Goal: Task Accomplishment & Management: Use online tool/utility

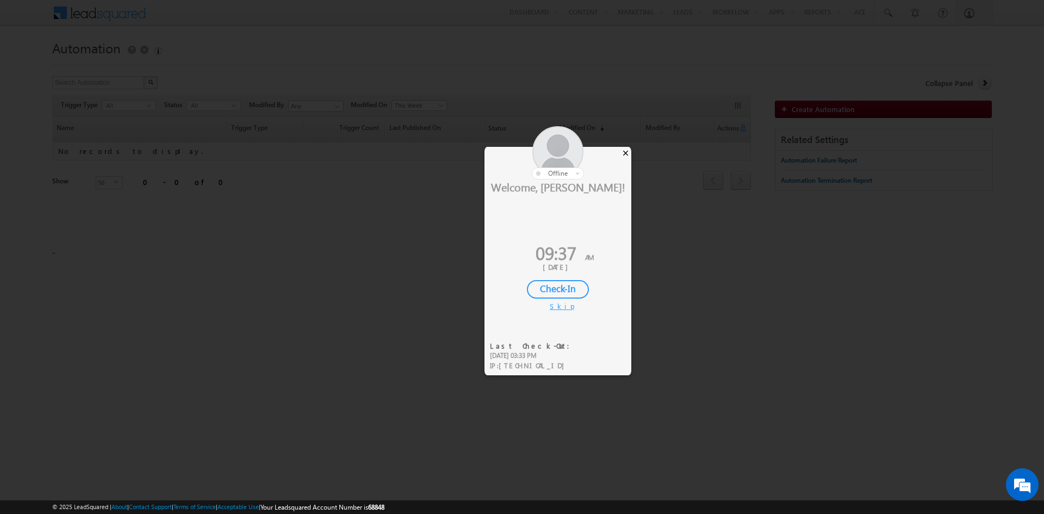
click at [623, 155] on div "×" at bounding box center [625, 153] width 11 height 12
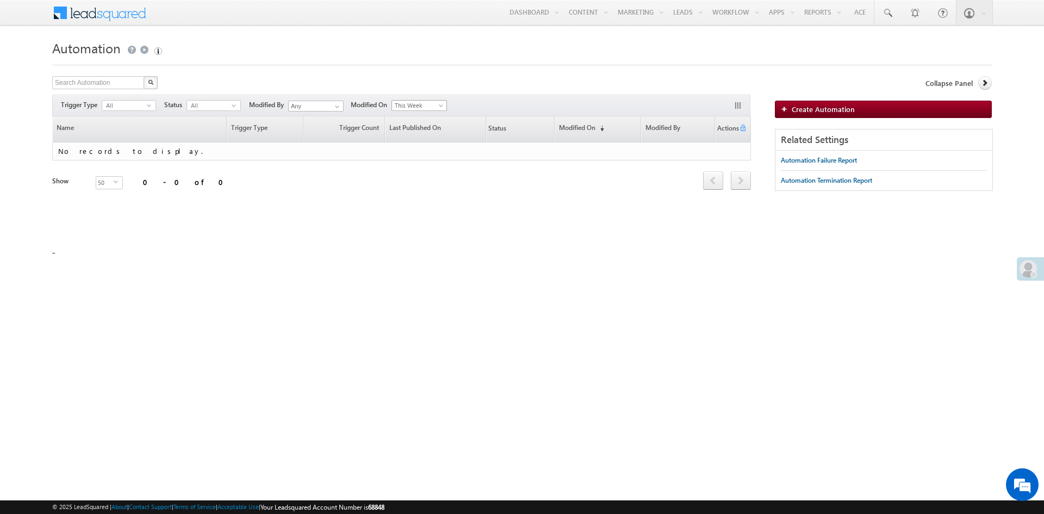
click at [445, 104] on span at bounding box center [442, 107] width 9 height 9
click at [427, 163] on link "Last Week" at bounding box center [422, 164] width 55 height 10
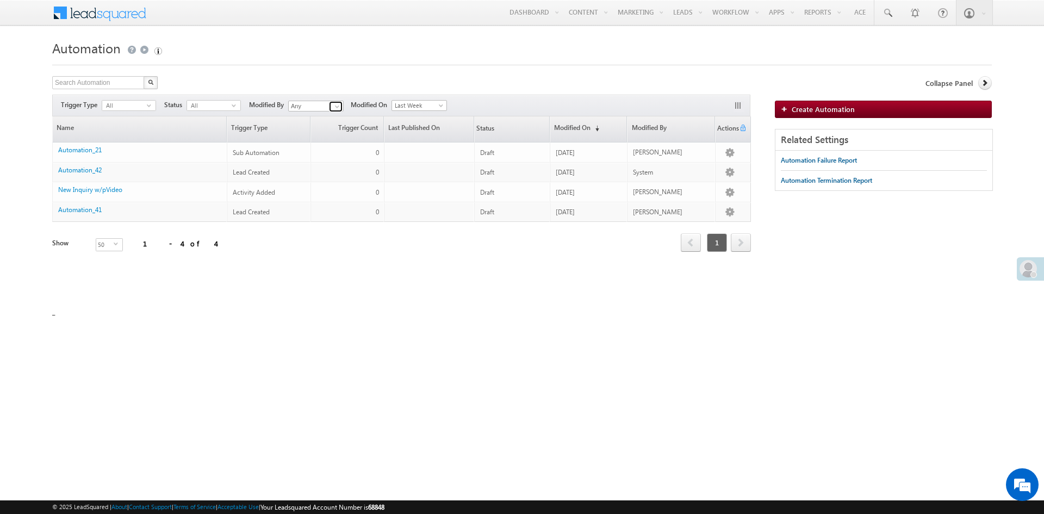
click at [341, 107] on span at bounding box center [337, 106] width 9 height 9
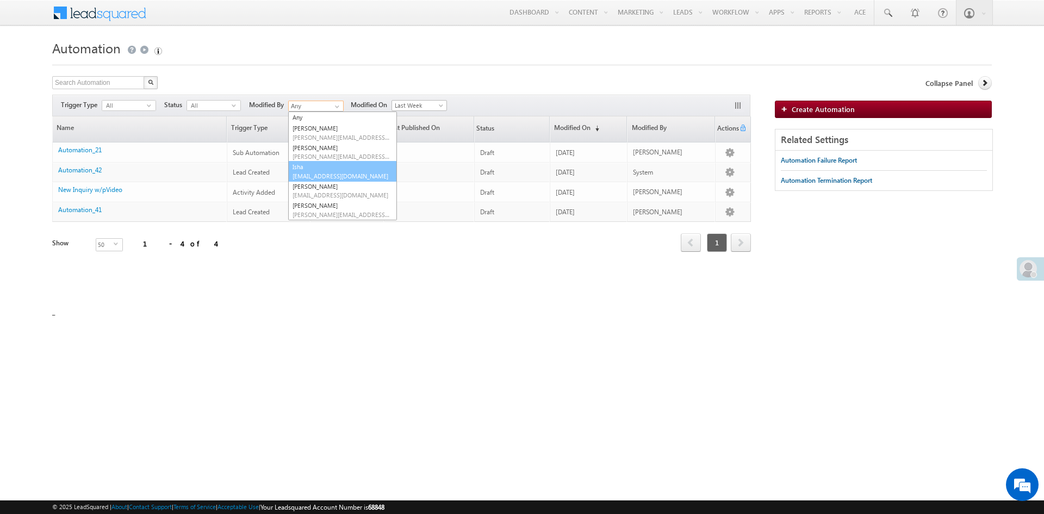
scroll to position [69, 0]
click at [336, 180] on span "sukhbir@mdtmarketing.com" at bounding box center [342, 184] width 98 height 8
type input "[PERSON_NAME]"
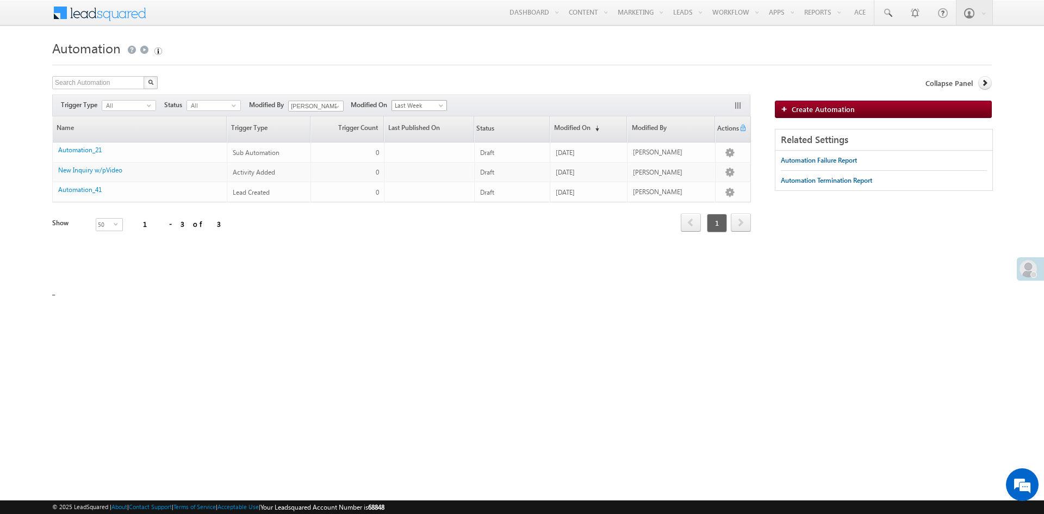
click at [444, 102] on span "Last Week" at bounding box center [418, 106] width 52 height 10
click at [409, 119] on link "All Time" at bounding box center [422, 116] width 55 height 10
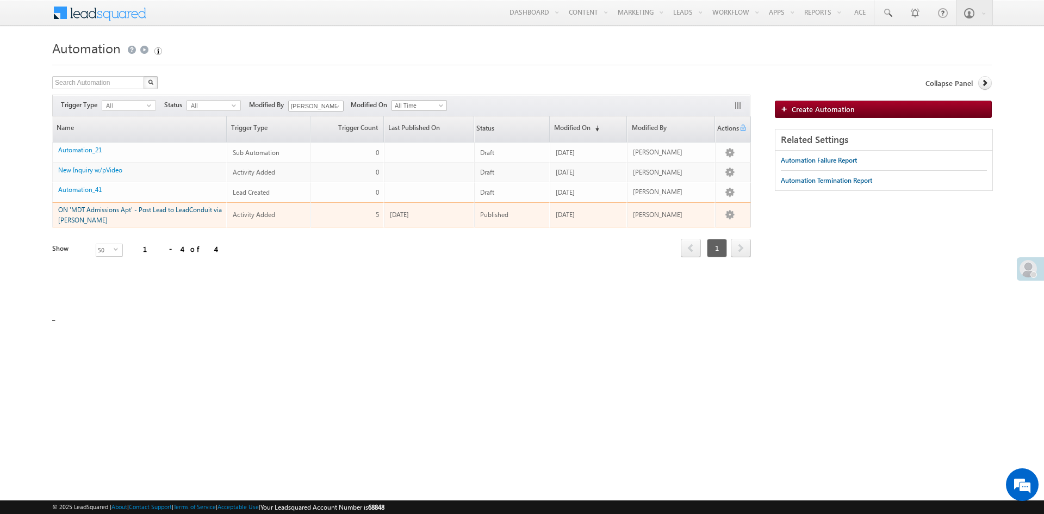
click at [175, 209] on link "ON 'MDT Admissions Apt' - Post Lead to LeadConduit via [PERSON_NAME]" at bounding box center [140, 215] width 164 height 18
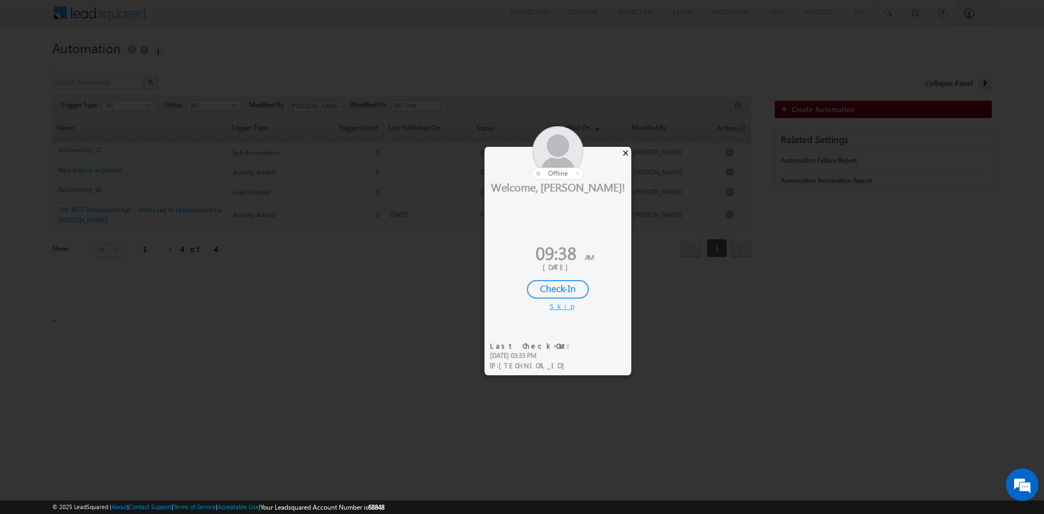
click at [624, 154] on div "×" at bounding box center [625, 153] width 11 height 12
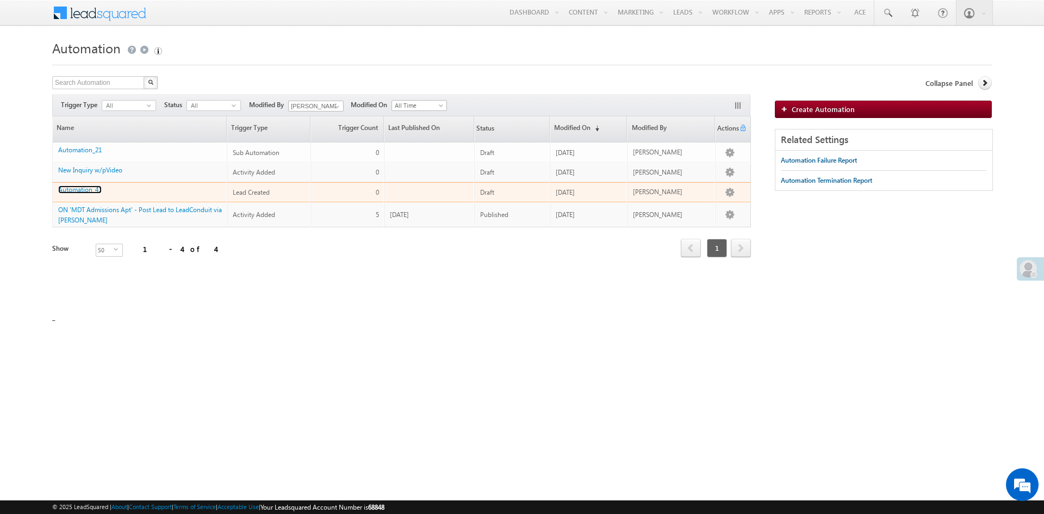
drag, startPoint x: 78, startPoint y: 189, endPoint x: 243, endPoint y: 188, distance: 165.3
click at [78, 189] on link "Automation_41" at bounding box center [79, 189] width 43 height 8
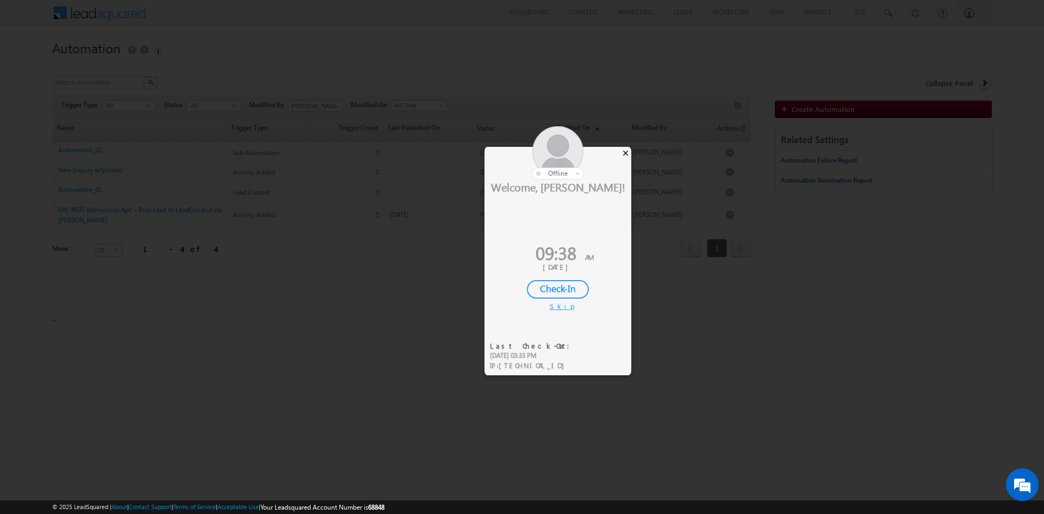
click at [626, 154] on div "×" at bounding box center [625, 153] width 11 height 12
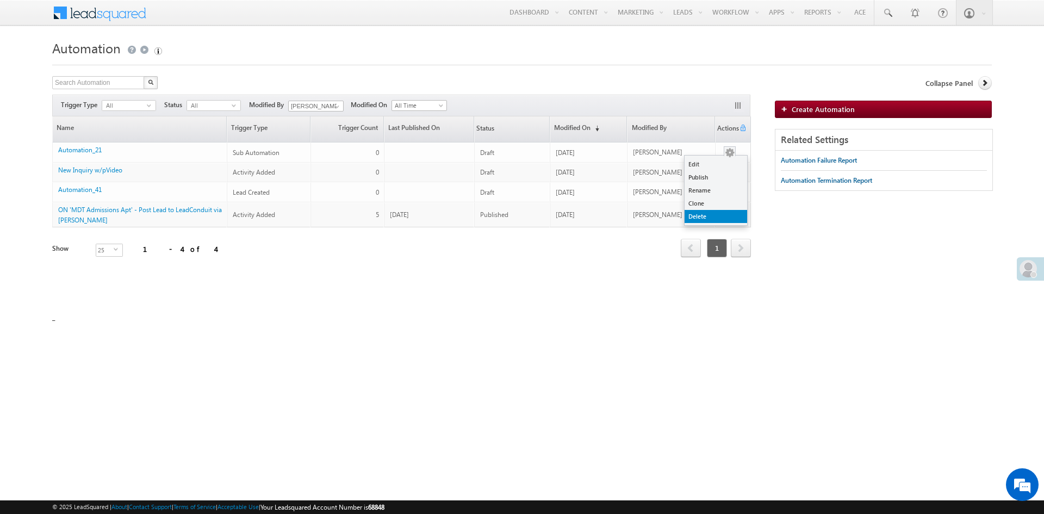
click at [706, 214] on link "Delete" at bounding box center [716, 216] width 63 height 13
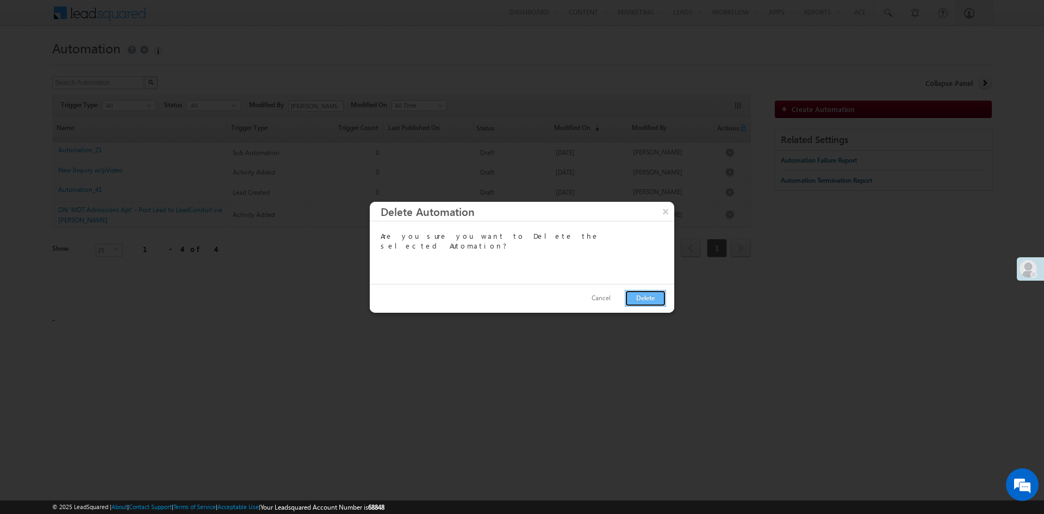
click at [655, 301] on button "Delete" at bounding box center [645, 298] width 41 height 17
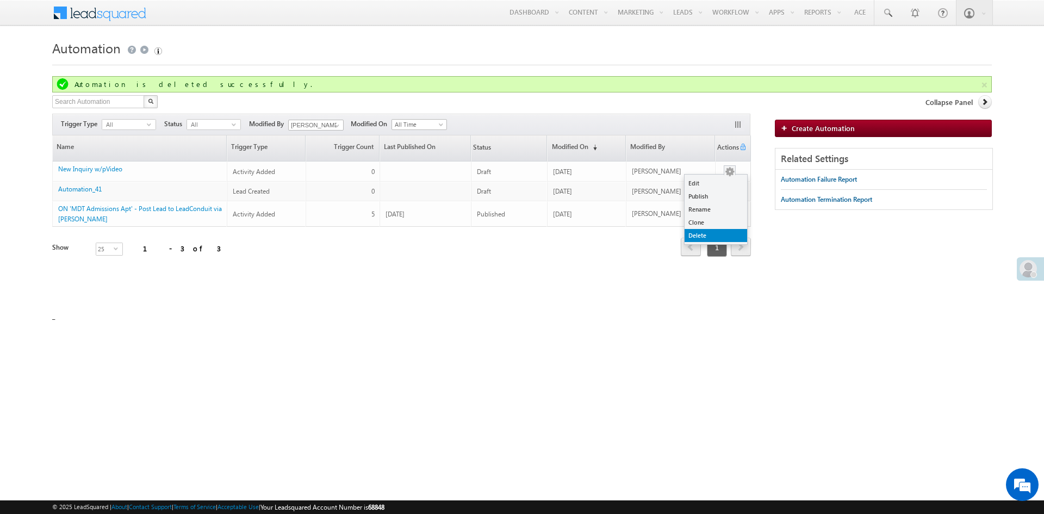
click at [720, 236] on link "Delete" at bounding box center [716, 235] width 63 height 13
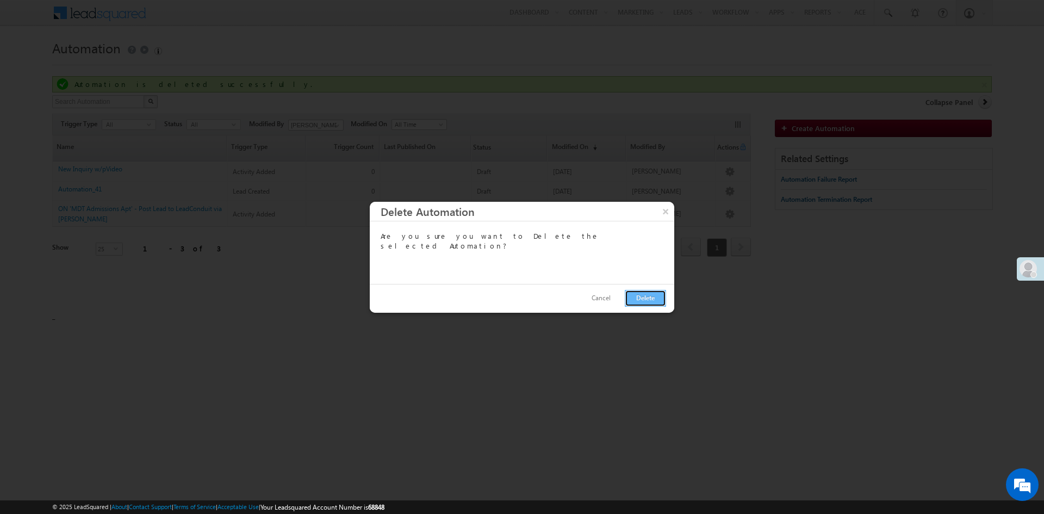
click at [654, 300] on button "Delete" at bounding box center [645, 298] width 41 height 17
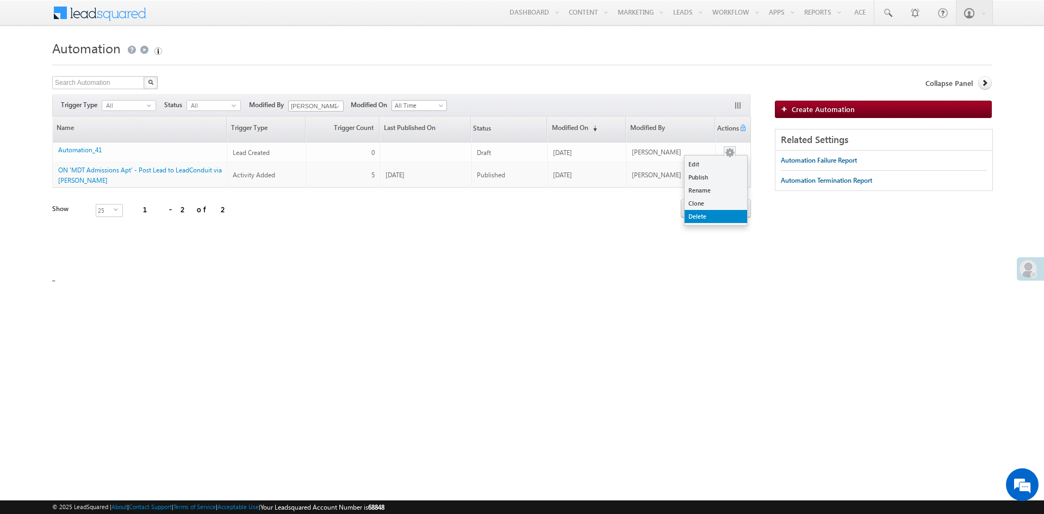
click at [719, 217] on link "Delete" at bounding box center [716, 216] width 63 height 13
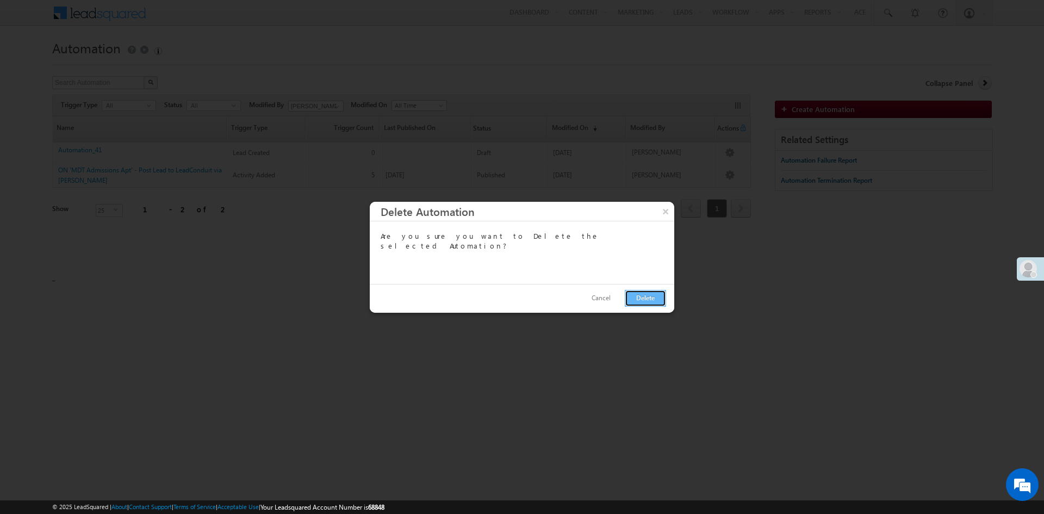
click at [649, 299] on button "Delete" at bounding box center [645, 298] width 41 height 17
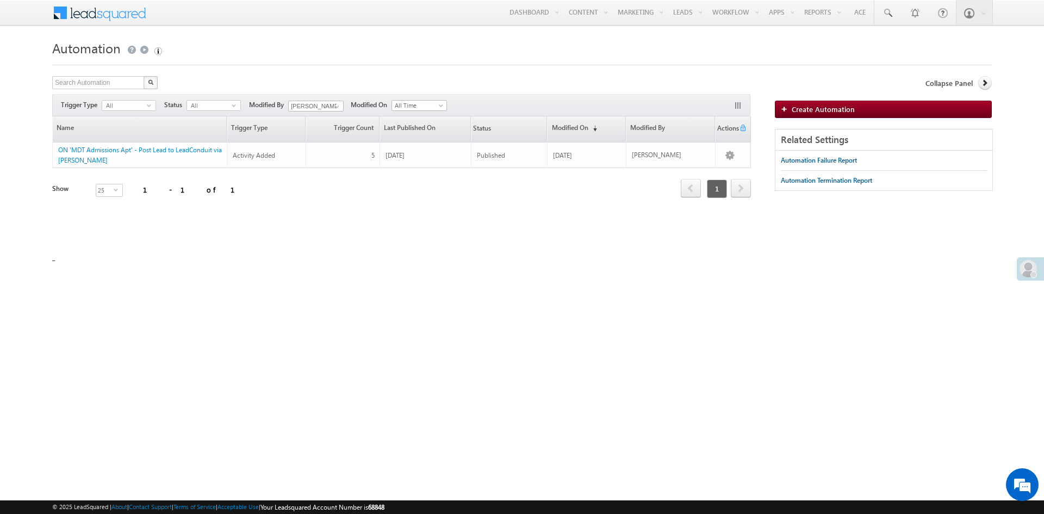
click at [819, 130] on div "Related Settings" at bounding box center [883, 139] width 217 height 21
click at [818, 115] on link "Create Automation" at bounding box center [883, 109] width 217 height 17
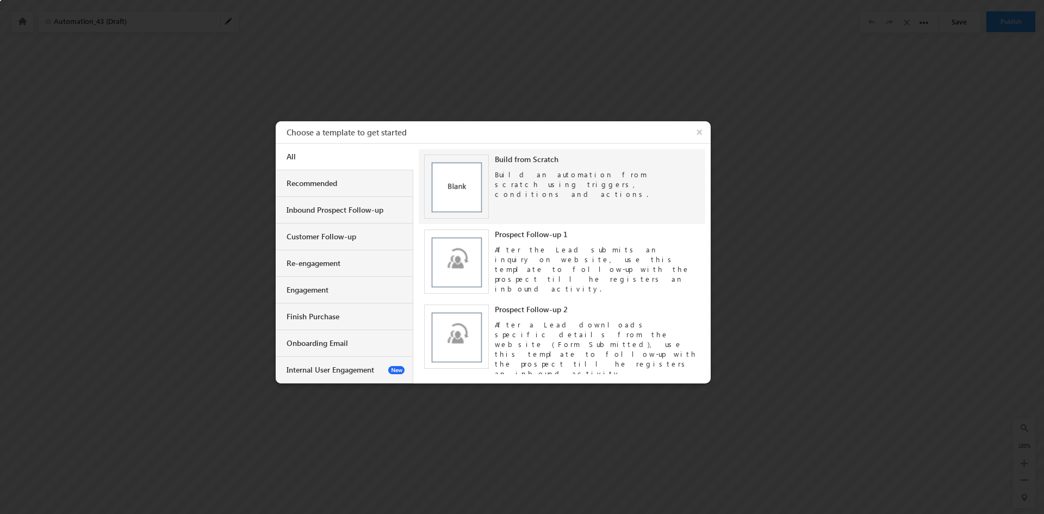
click at [496, 185] on div "Build an automation from scratch using triggers, conditions and actions." at bounding box center [597, 181] width 205 height 35
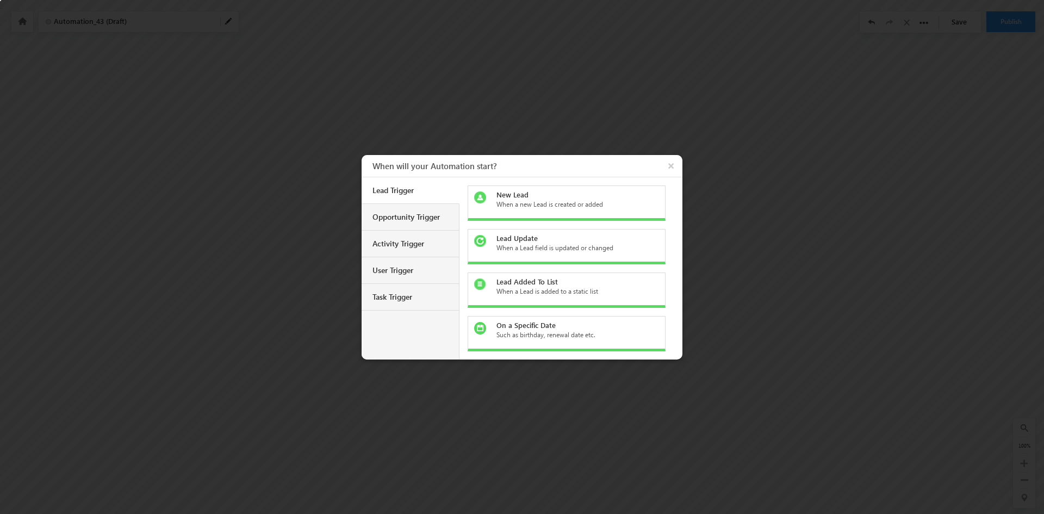
click at [530, 325] on div "On a Specific Date" at bounding box center [572, 325] width 153 height 10
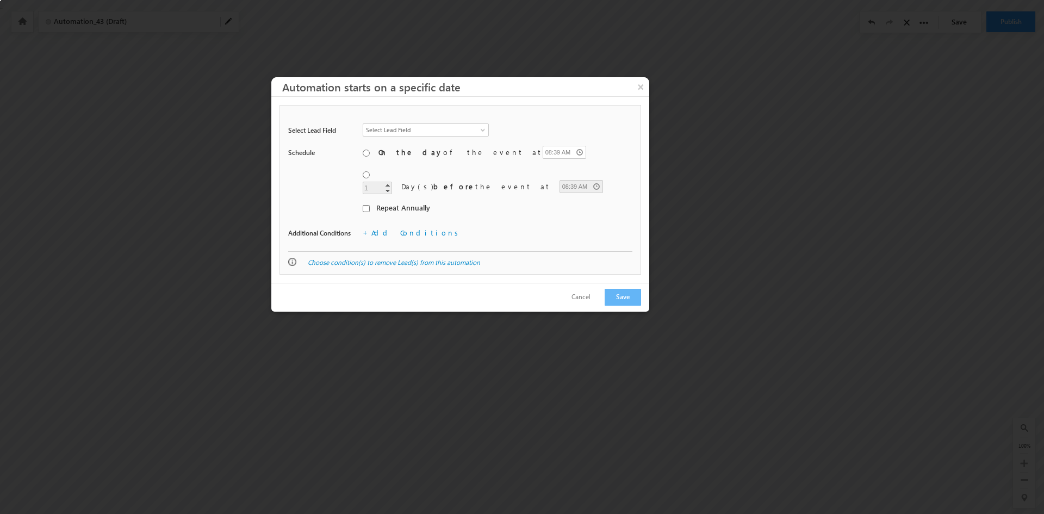
radio input "true"
type input "10:00 AM"
click at [364, 177] on input "1 1 Increment Decrement Day(s) before the event at 10:00 AM" at bounding box center [366, 174] width 7 height 7
radio input "true"
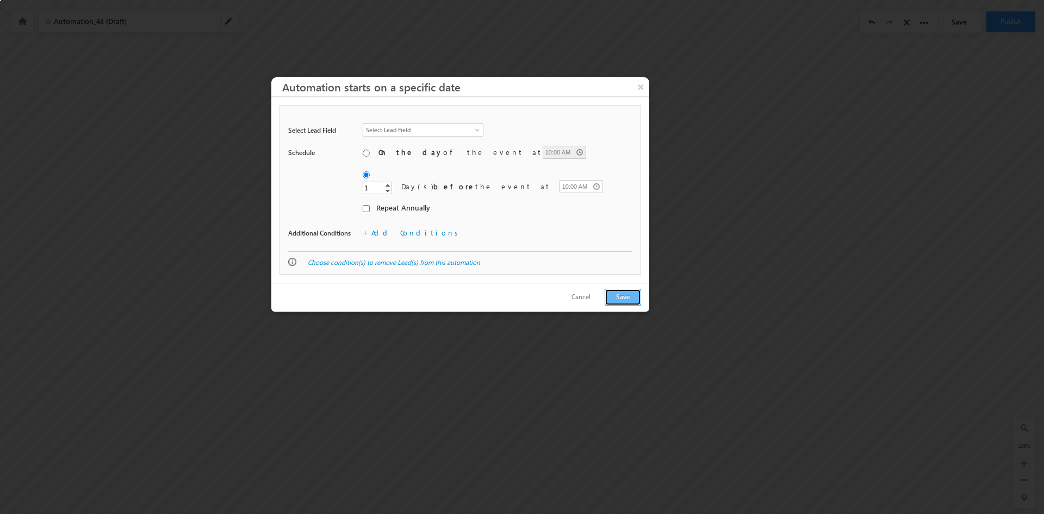
click at [624, 289] on button "Save" at bounding box center [623, 297] width 36 height 17
click at [481, 132] on span at bounding box center [478, 132] width 9 height 9
click at [449, 148] on li "First Appointment Date" at bounding box center [423, 153] width 120 height 11
click at [621, 289] on button "Save" at bounding box center [623, 297] width 36 height 17
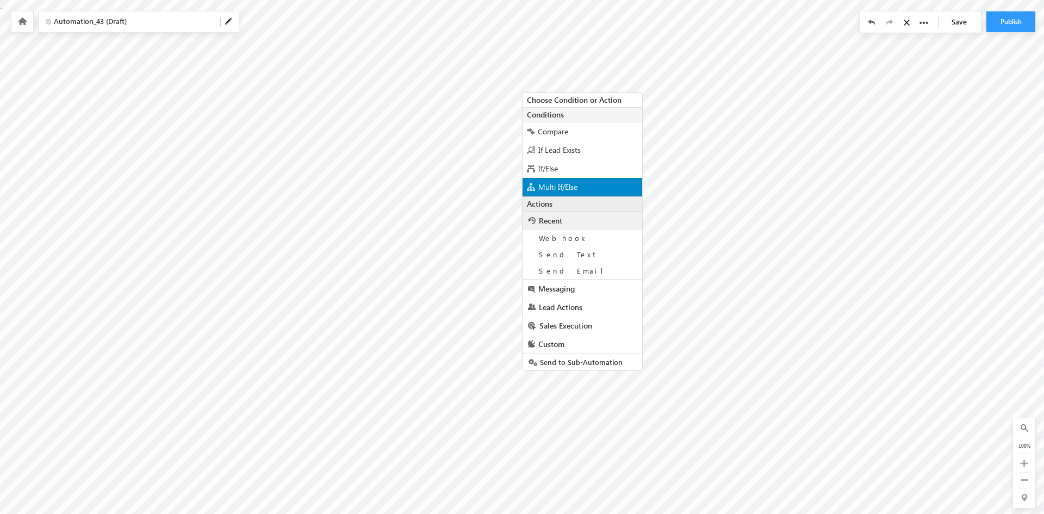
click at [556, 185] on span "Multi If/Else" at bounding box center [557, 187] width 39 height 10
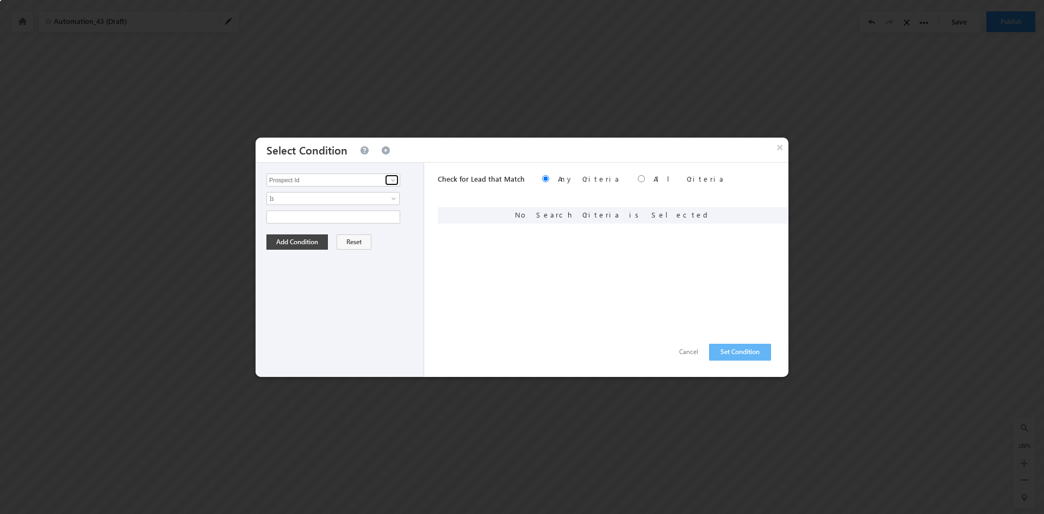
click at [395, 181] on span at bounding box center [393, 180] width 9 height 9
click at [299, 208] on ul "Lead Select Campus" at bounding box center [333, 198] width 134 height 22
click at [300, 204] on link "Select Campus" at bounding box center [333, 202] width 134 height 13
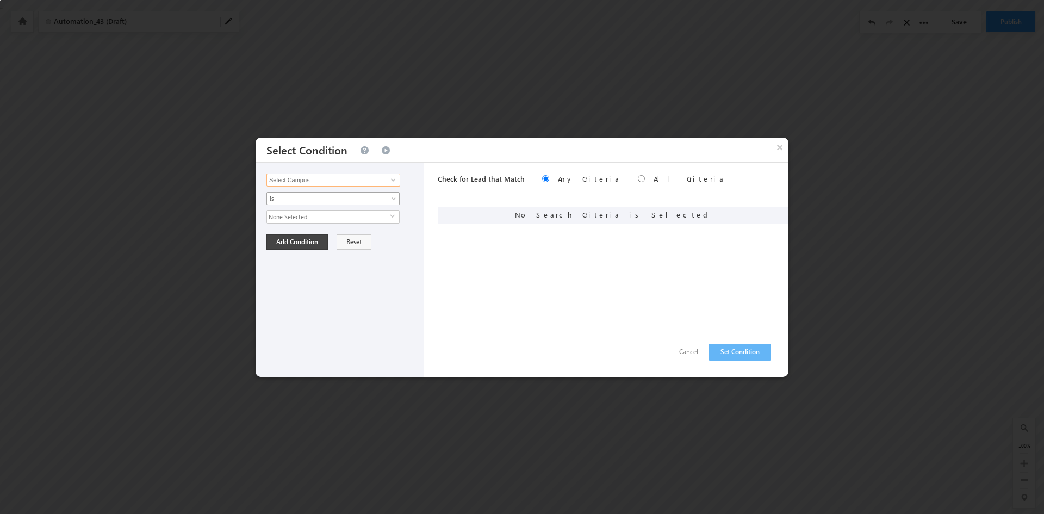
type input "Select Campus"
click at [333, 201] on span "Is" at bounding box center [326, 199] width 118 height 10
click at [333, 207] on link "Is" at bounding box center [333, 211] width 133 height 10
click at [341, 215] on span "None Selected" at bounding box center [328, 217] width 123 height 12
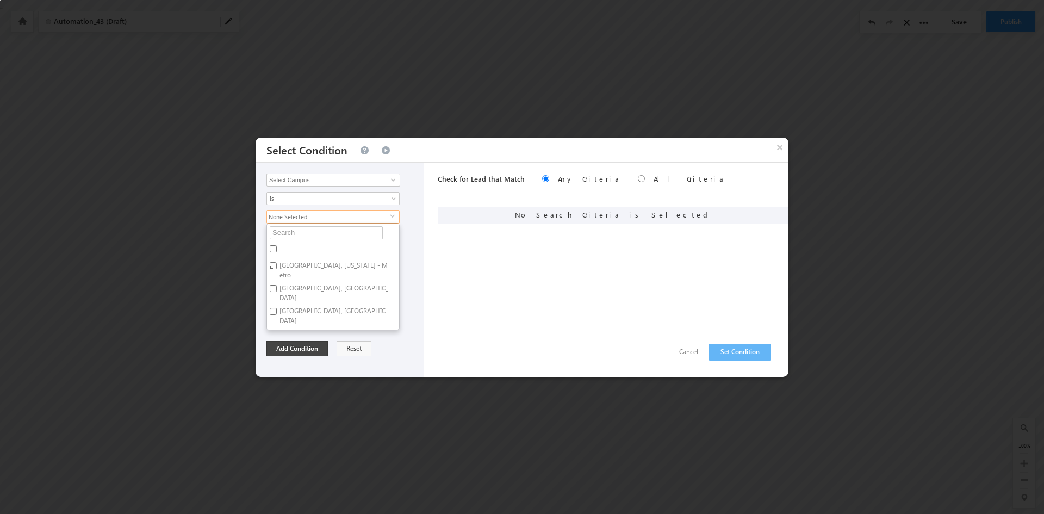
click at [273, 265] on input "Atlanta, Georgia - Metro" at bounding box center [273, 265] width 7 height 7
checkbox input "true"
click at [414, 278] on div "Prospect Id Address 1 Address 2 Aviation Careers City Company Conversion Referr…" at bounding box center [340, 270] width 169 height 214
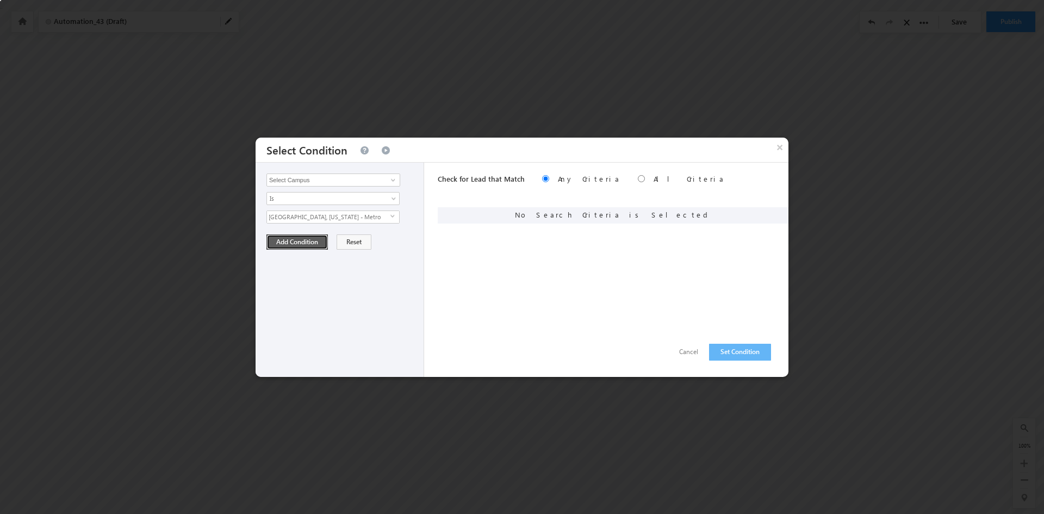
click at [288, 246] on button "Add Condition" at bounding box center [296, 241] width 61 height 15
click at [742, 351] on button "Set Condition" at bounding box center [740, 352] width 62 height 17
click at [395, 179] on span at bounding box center [393, 180] width 9 height 9
click at [742, 353] on button "Set Condition" at bounding box center [740, 352] width 62 height 17
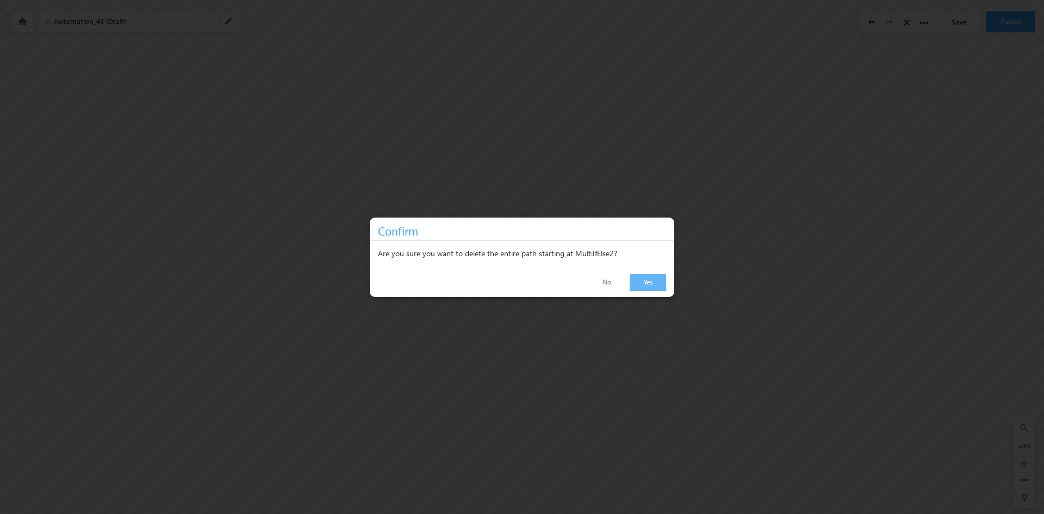
click at [657, 283] on link "Yes" at bounding box center [648, 282] width 36 height 17
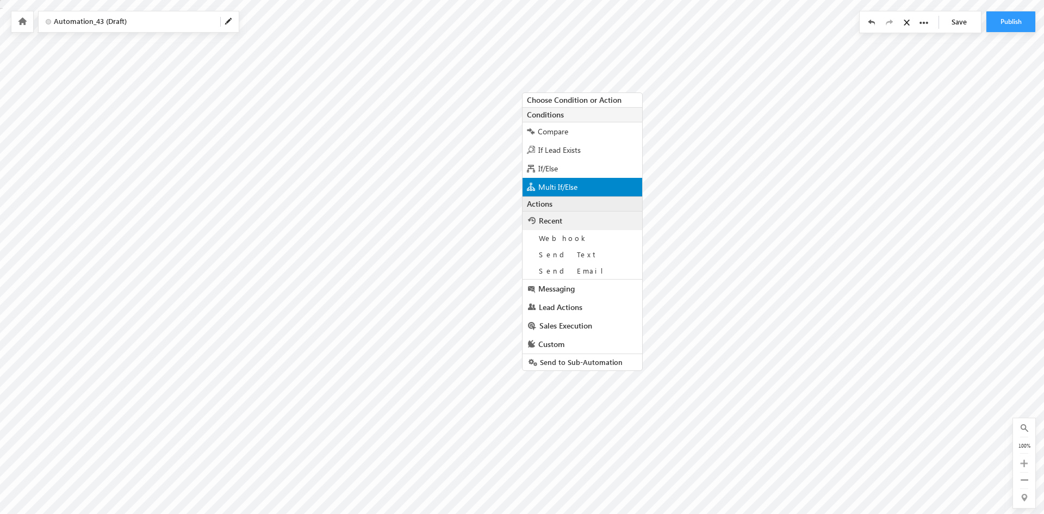
click at [553, 186] on span "Multi If/Else" at bounding box center [557, 187] width 39 height 10
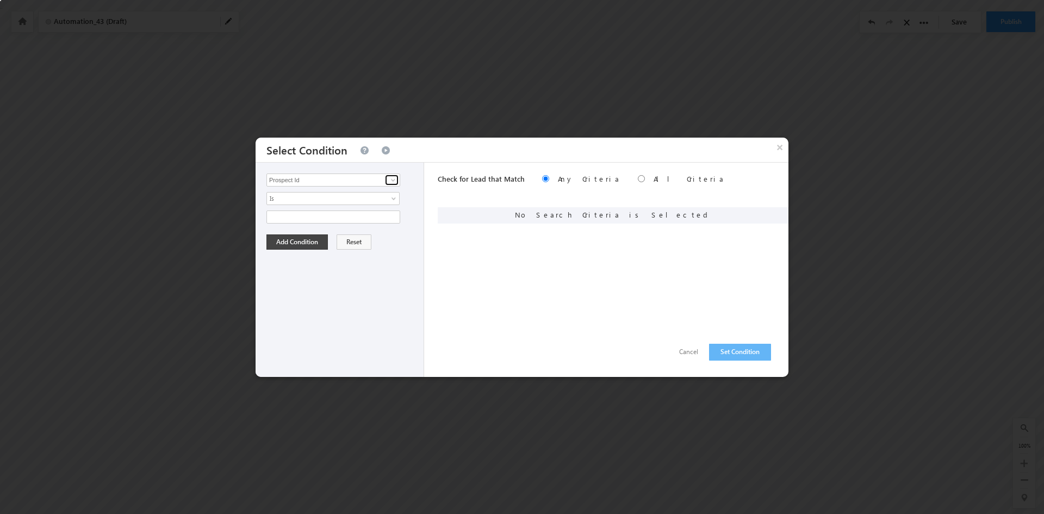
click at [394, 182] on span at bounding box center [393, 180] width 9 height 9
type input "select"
click at [393, 181] on span at bounding box center [393, 180] width 9 height 9
click at [317, 214] on link "Select Campus" at bounding box center [333, 213] width 134 height 13
type input "Select Campus"
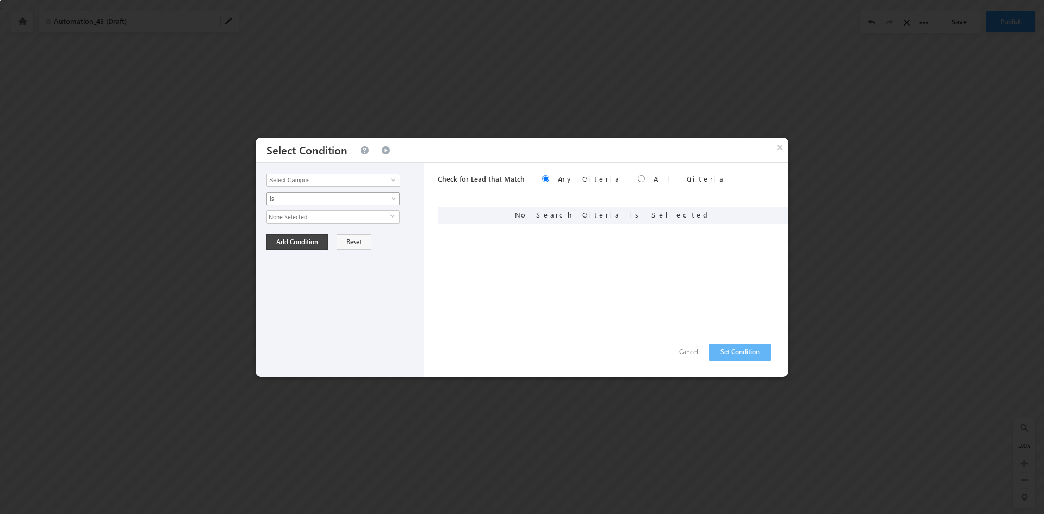
click at [310, 203] on span "Is" at bounding box center [326, 199] width 118 height 10
click at [315, 218] on span "None Selected" at bounding box center [328, 217] width 123 height 12
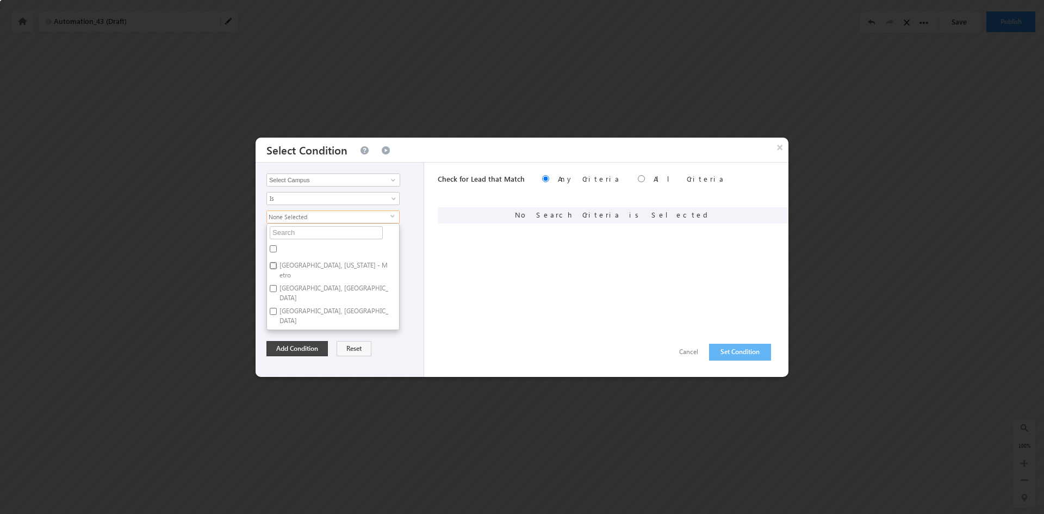
click at [273, 266] on input "Atlanta, Georgia - Metro" at bounding box center [273, 265] width 7 height 7
checkbox input "true"
click at [402, 341] on div "Add Condition Reset" at bounding box center [342, 348] width 152 height 15
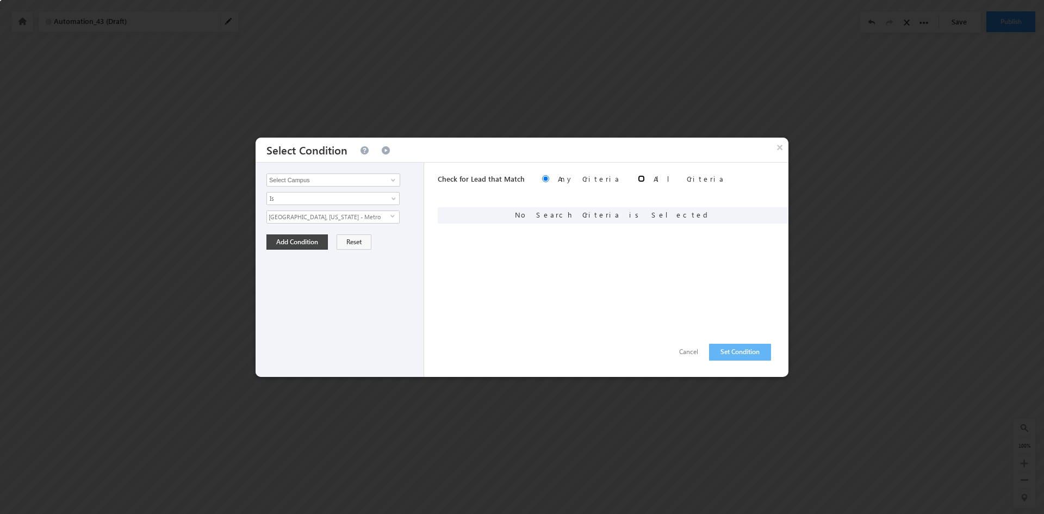
click at [638, 179] on input "radio" at bounding box center [641, 178] width 7 height 7
radio input "true"
click at [290, 242] on button "Add Condition" at bounding box center [296, 241] width 61 height 15
click at [737, 351] on button "Set Condition" at bounding box center [740, 352] width 62 height 17
click at [395, 179] on span at bounding box center [393, 180] width 9 height 9
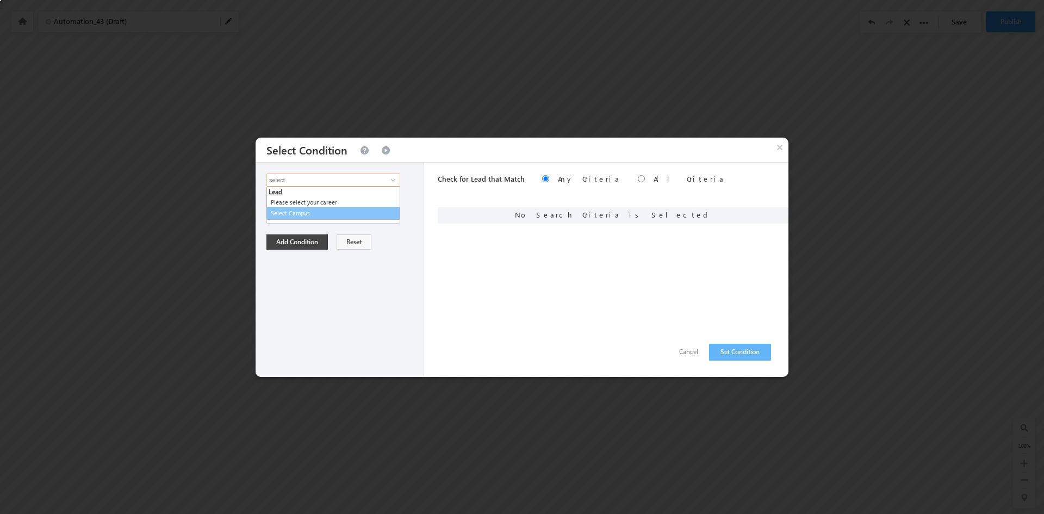
click at [307, 212] on link "Select Campus" at bounding box center [333, 213] width 134 height 13
type input "Select Campus"
click at [336, 217] on span "None Selected" at bounding box center [328, 217] width 123 height 12
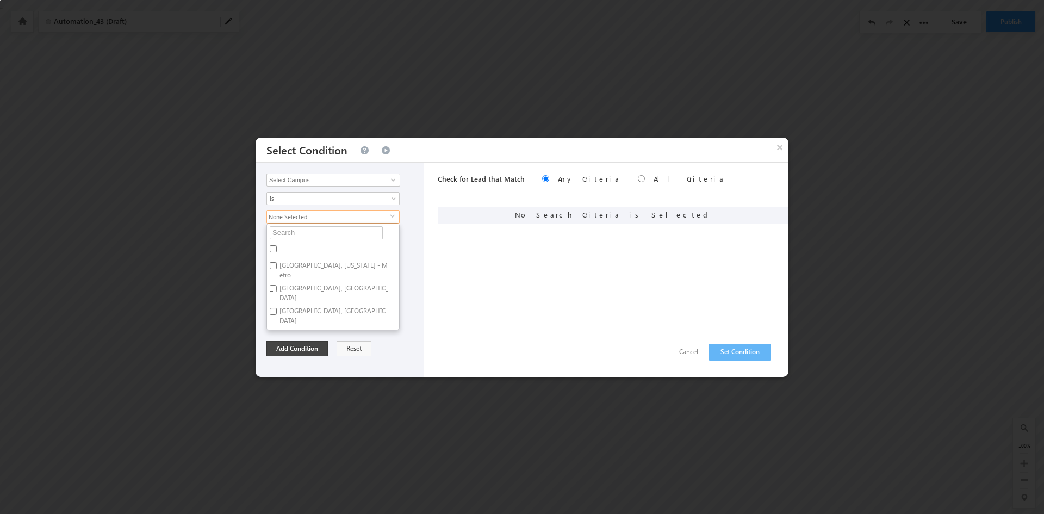
click at [272, 285] on input "Charlotte, NC" at bounding box center [273, 288] width 7 height 7
checkbox input "true"
click at [406, 335] on div "Prospect Id Address 1 Address 2 Aviation Careers City Company Conversion Referr…" at bounding box center [340, 270] width 169 height 214
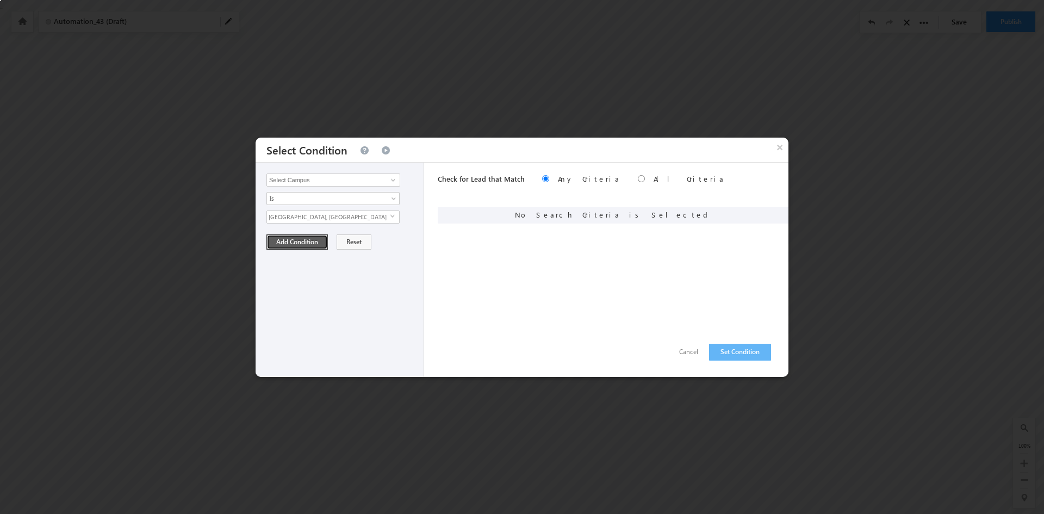
click at [299, 241] on button "Add Condition" at bounding box center [296, 241] width 61 height 15
click at [747, 352] on button "Set Condition" at bounding box center [740, 352] width 62 height 17
click at [391, 181] on span at bounding box center [393, 180] width 9 height 9
click at [319, 216] on link "Select Campus" at bounding box center [333, 213] width 134 height 13
type input "Select Campus"
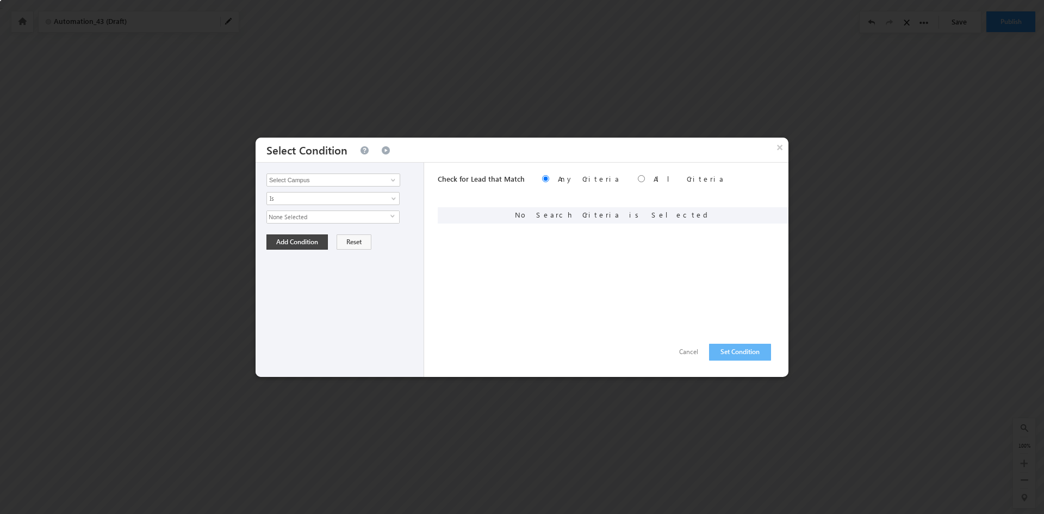
click at [357, 221] on span "None Selected" at bounding box center [328, 217] width 123 height 12
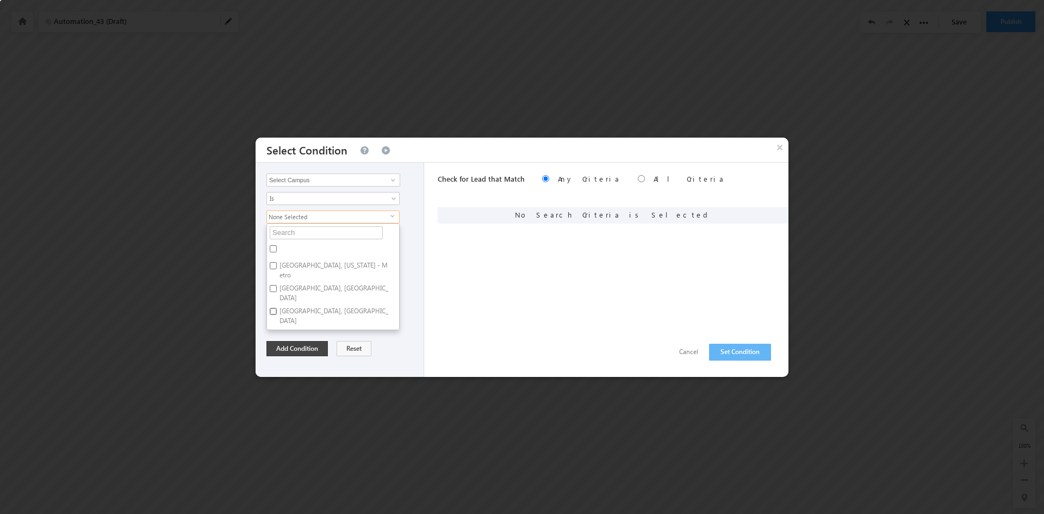
click at [271, 308] on input "Chicago, IL" at bounding box center [273, 311] width 7 height 7
checkbox input "true"
click at [402, 344] on div "Add Condition Reset" at bounding box center [342, 348] width 152 height 15
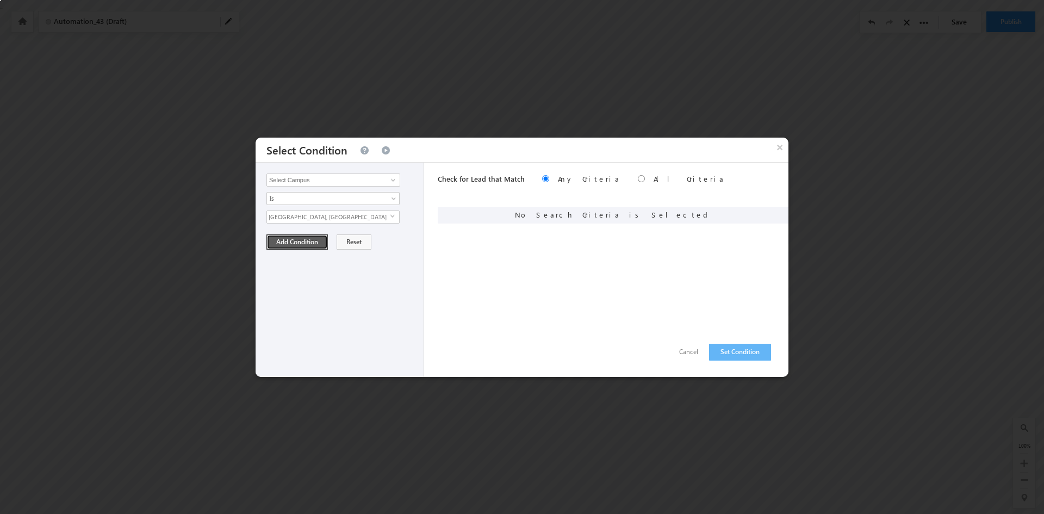
click at [295, 238] on button "Add Condition" at bounding box center [296, 241] width 61 height 15
click at [757, 353] on button "Set Condition" at bounding box center [740, 352] width 62 height 17
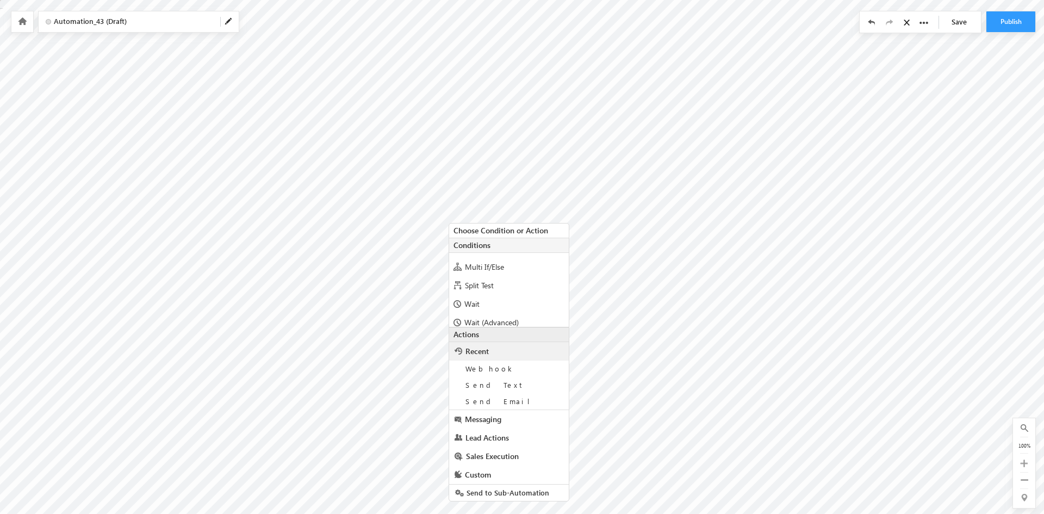
scroll to position [109, 0]
click at [503, 268] on div "Wait" at bounding box center [509, 264] width 120 height 18
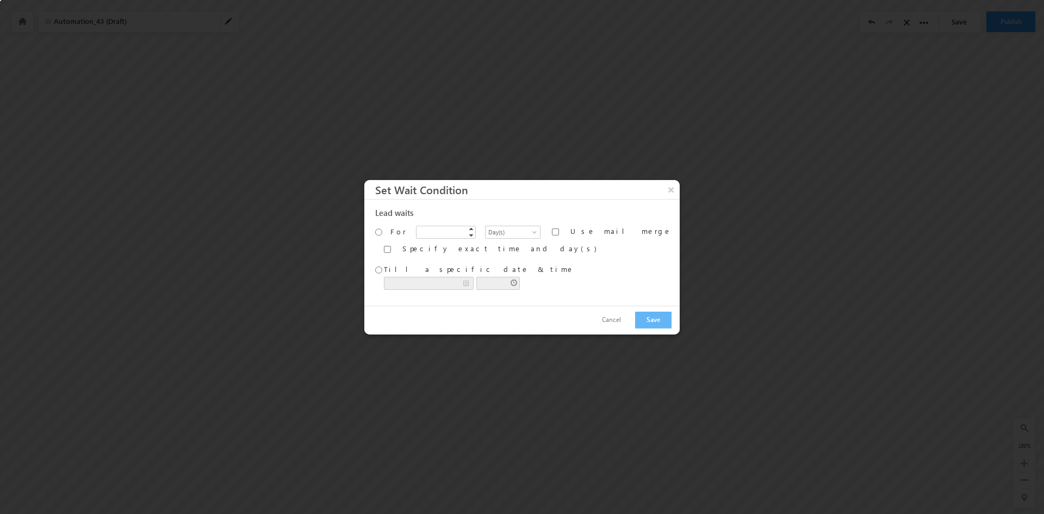
radio input "true"
click at [531, 231] on span at bounding box center [535, 233] width 9 height 9
click at [515, 251] on link "Hour(s)" at bounding box center [511, 255] width 60 height 10
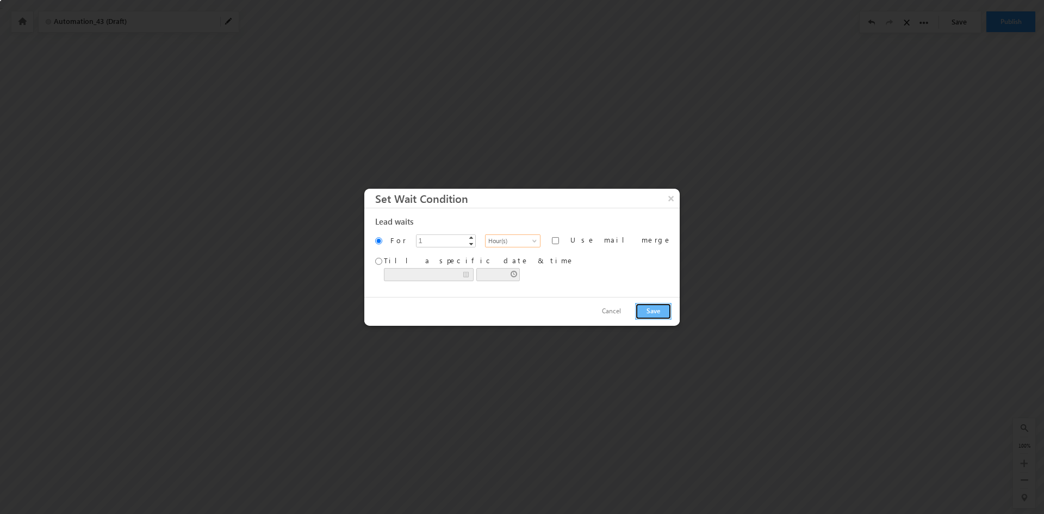
click at [636, 313] on button "Save" at bounding box center [653, 311] width 36 height 17
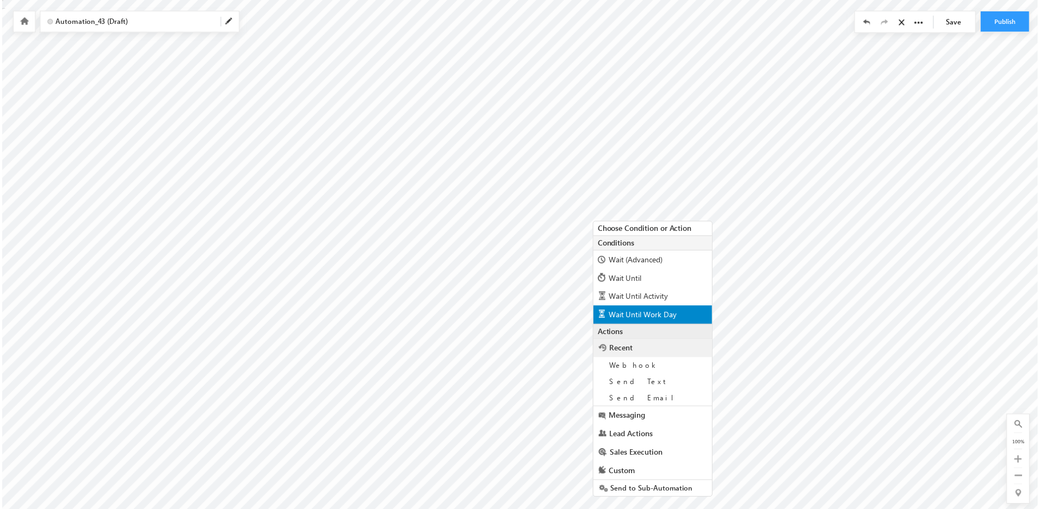
scroll to position [75, 0]
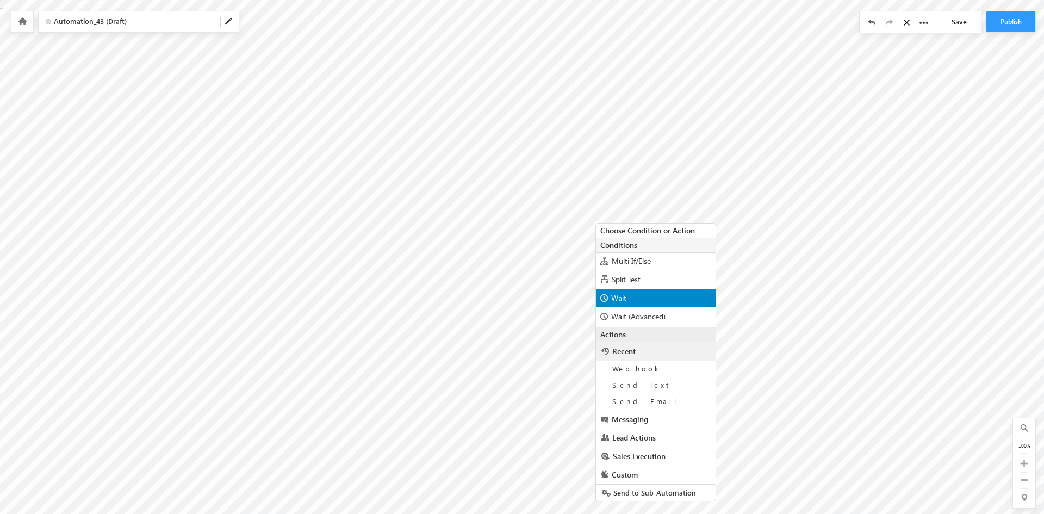
click at [638, 297] on div "Wait" at bounding box center [656, 298] width 120 height 18
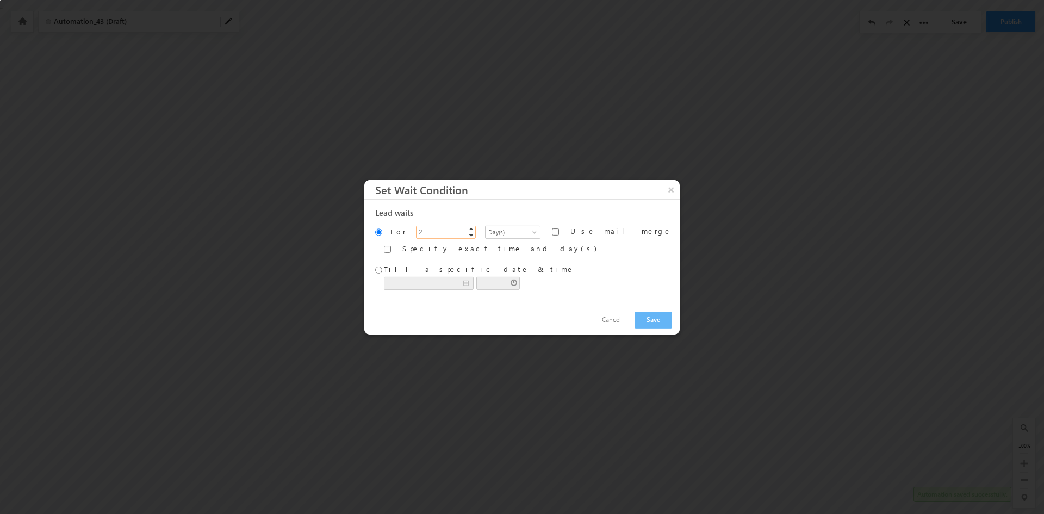
click at [473, 227] on span "▲" at bounding box center [471, 228] width 9 height 9
type input "3"
click at [473, 227] on span "▲" at bounding box center [471, 228] width 9 height 9
click at [635, 322] on button "Save" at bounding box center [653, 320] width 36 height 17
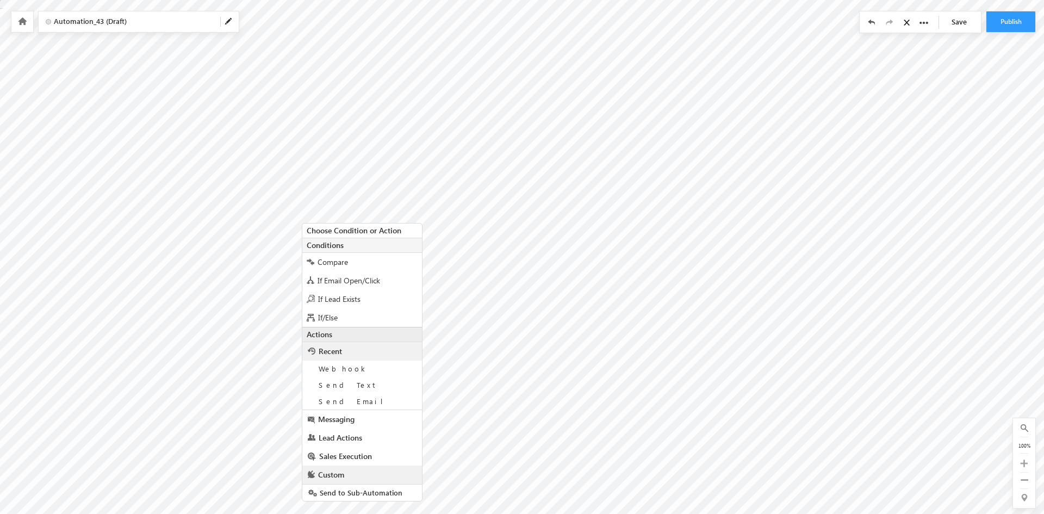
click at [339, 473] on span "Custom" at bounding box center [331, 474] width 26 height 10
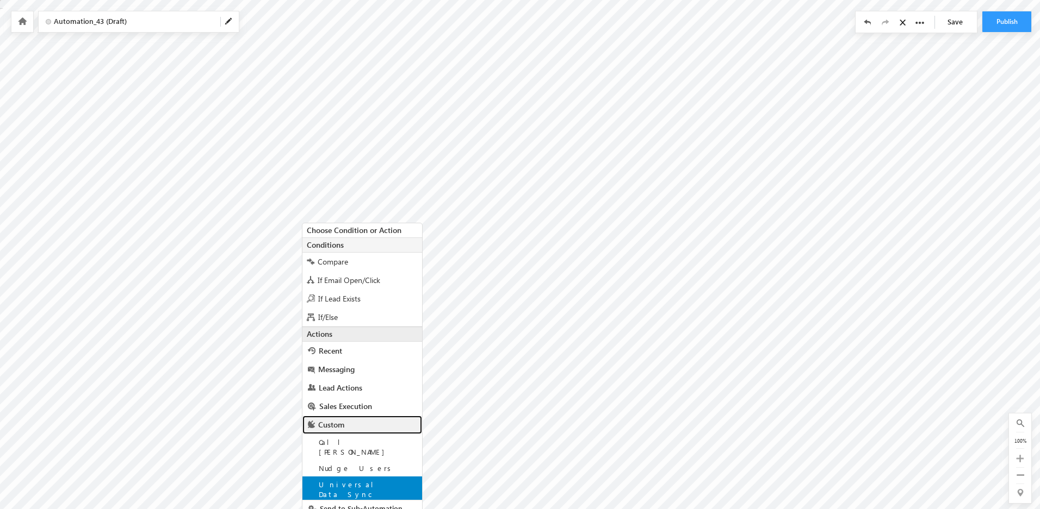
scroll to position [8, 0]
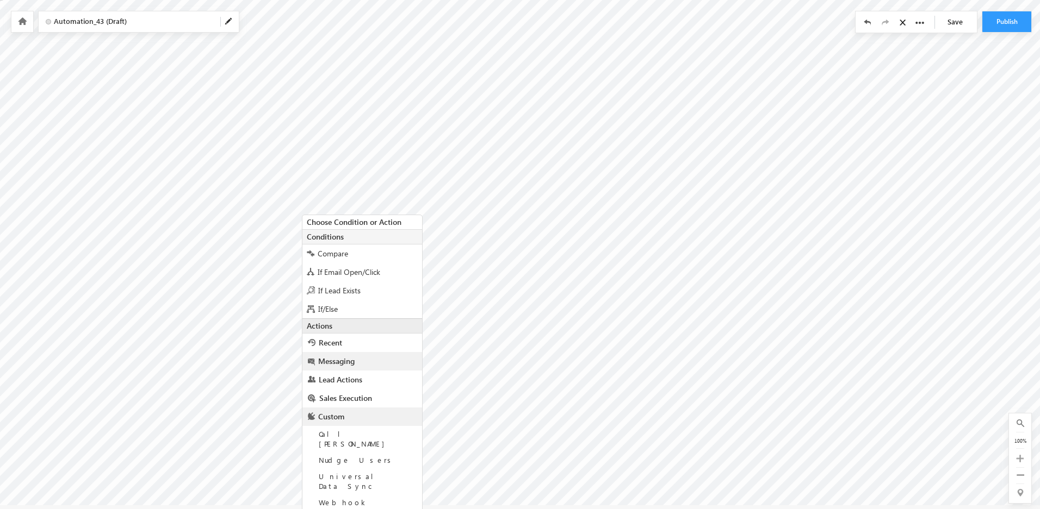
click at [332, 358] on span "Messaging" at bounding box center [336, 361] width 36 height 10
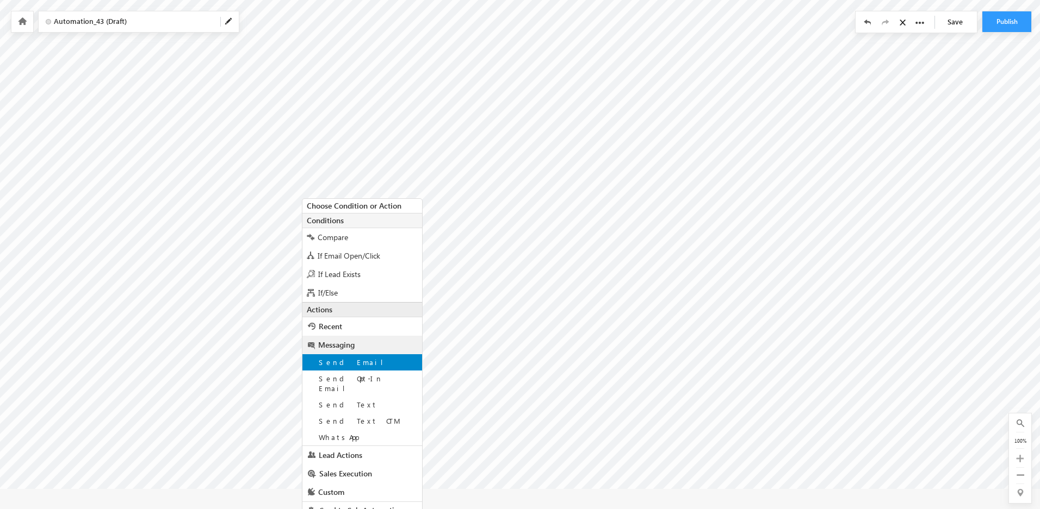
click at [332, 359] on span "Send Email" at bounding box center [355, 362] width 73 height 9
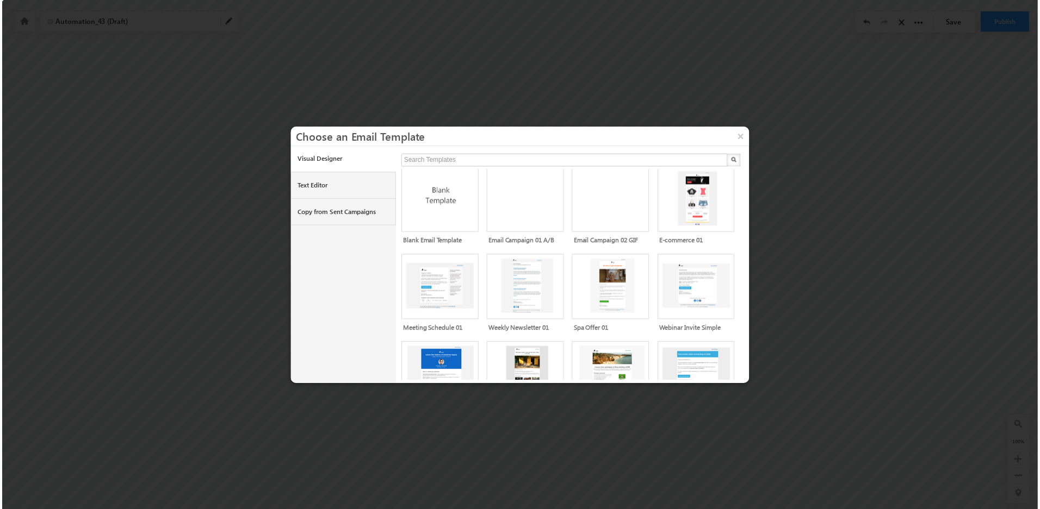
scroll to position [0, 0]
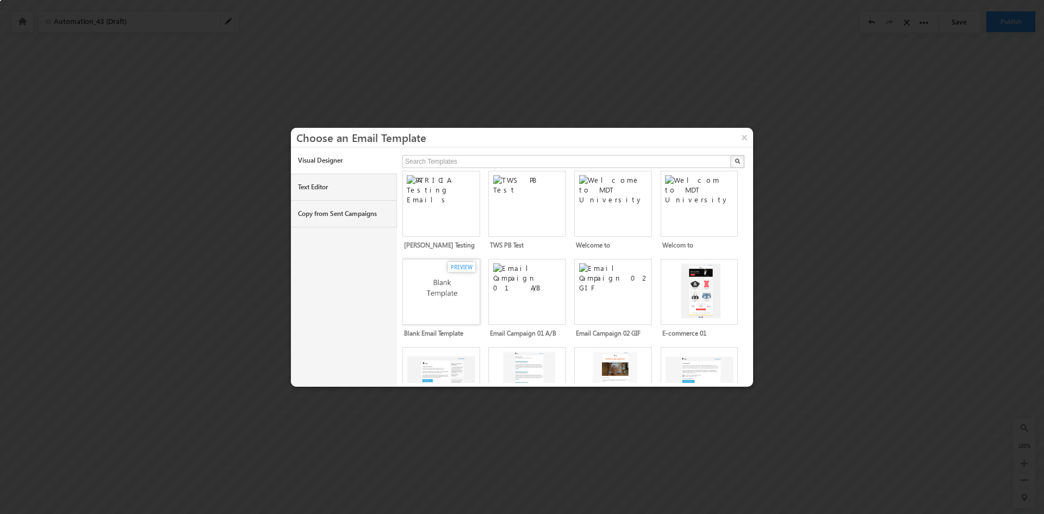
click at [450, 284] on img at bounding box center [443, 289] width 72 height 53
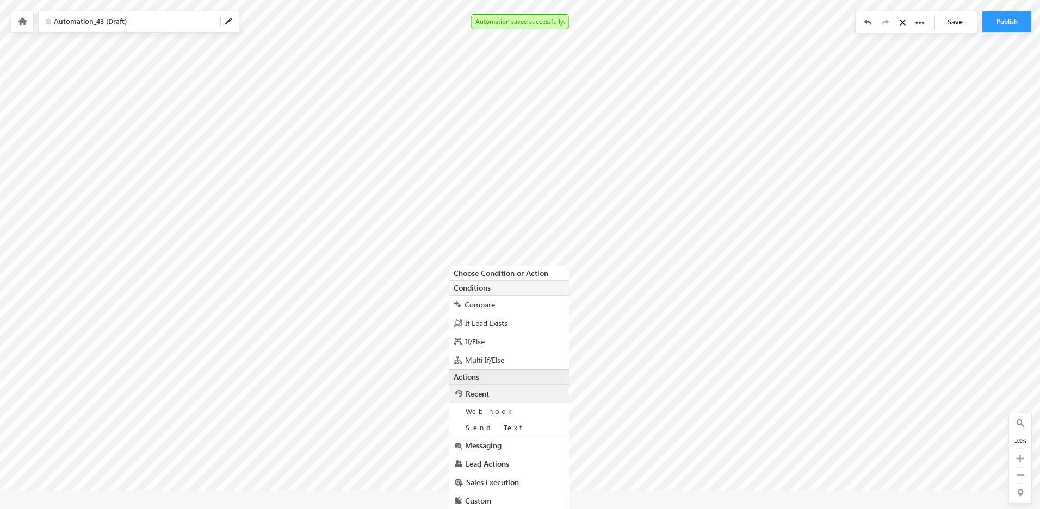
scroll to position [33, 0]
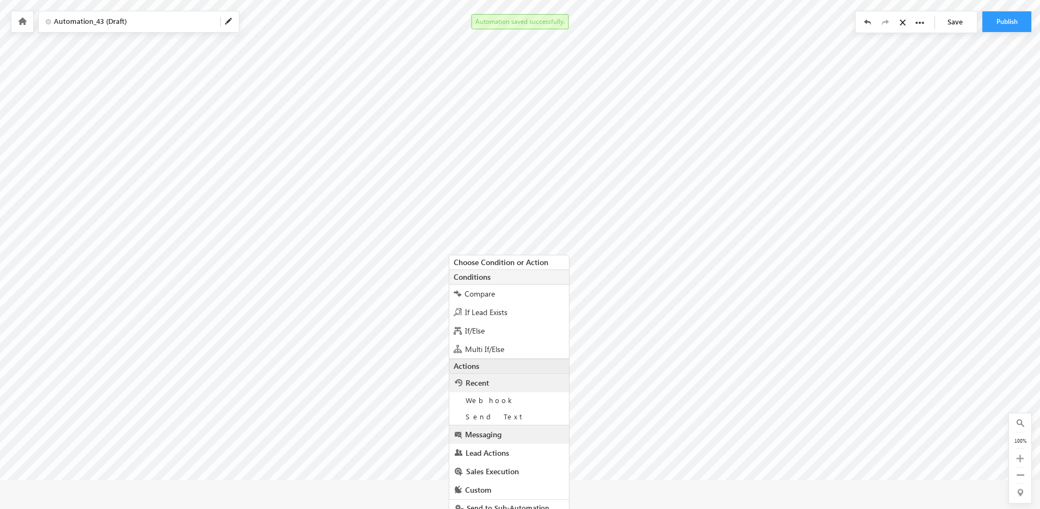
click at [501, 434] on span "Messaging" at bounding box center [483, 435] width 36 height 10
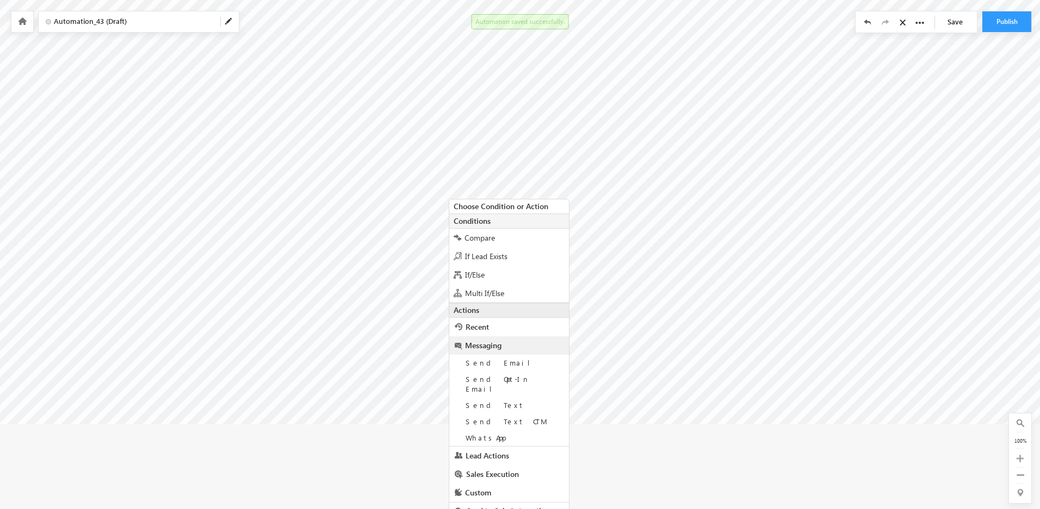
scroll to position [90, 0]
click at [484, 360] on span "Send Email" at bounding box center [501, 362] width 73 height 9
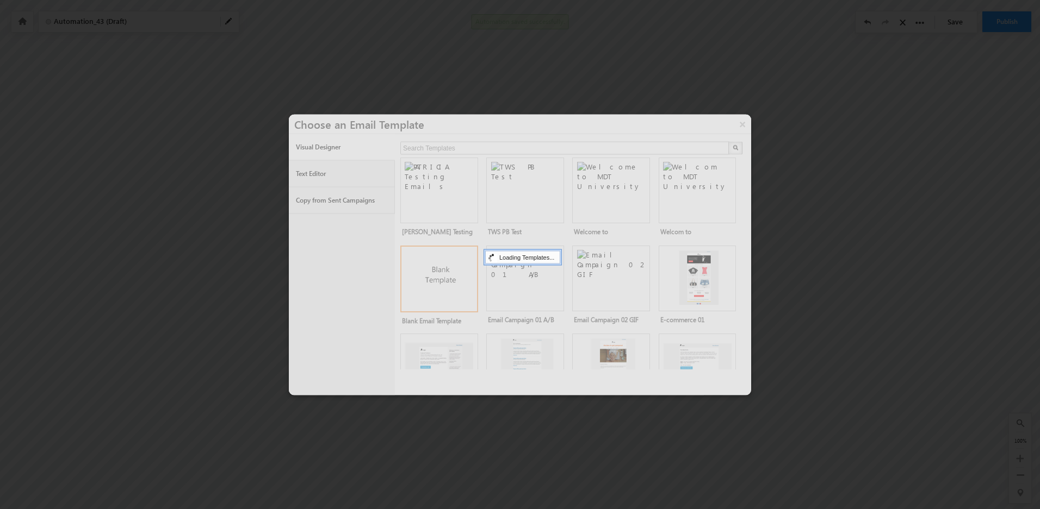
scroll to position [0, 0]
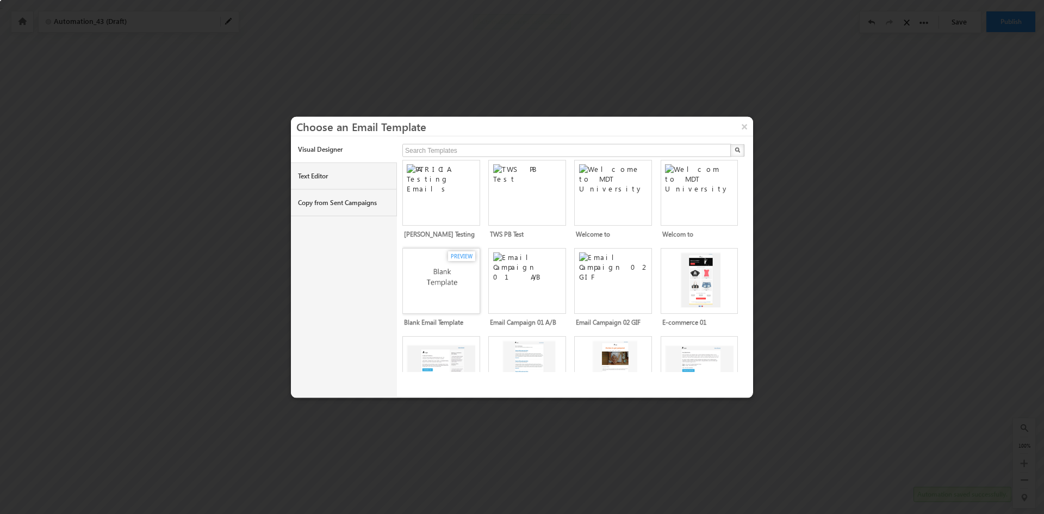
click at [446, 272] on img at bounding box center [443, 278] width 72 height 53
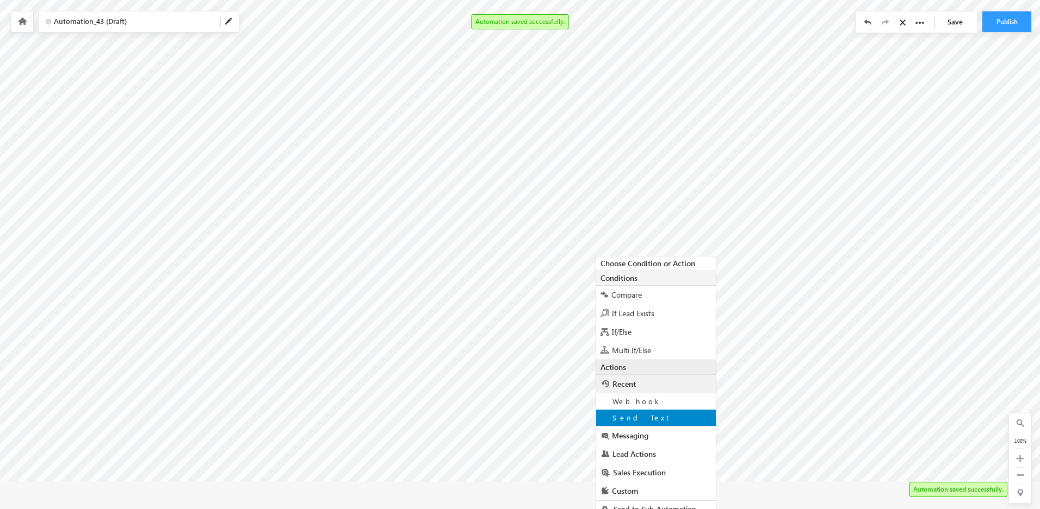
scroll to position [33, 0]
click at [636, 438] on span "Messaging" at bounding box center [630, 435] width 36 height 10
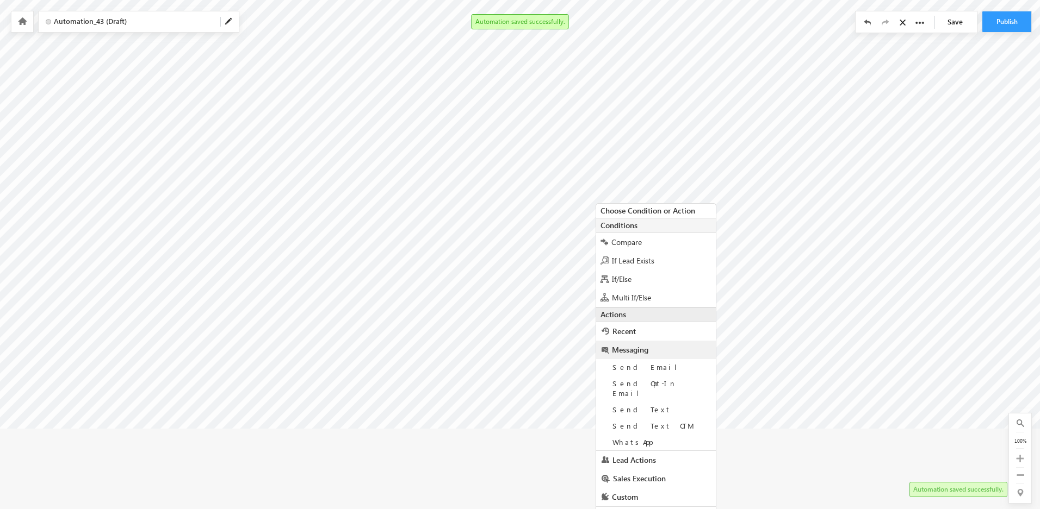
scroll to position [90, 0]
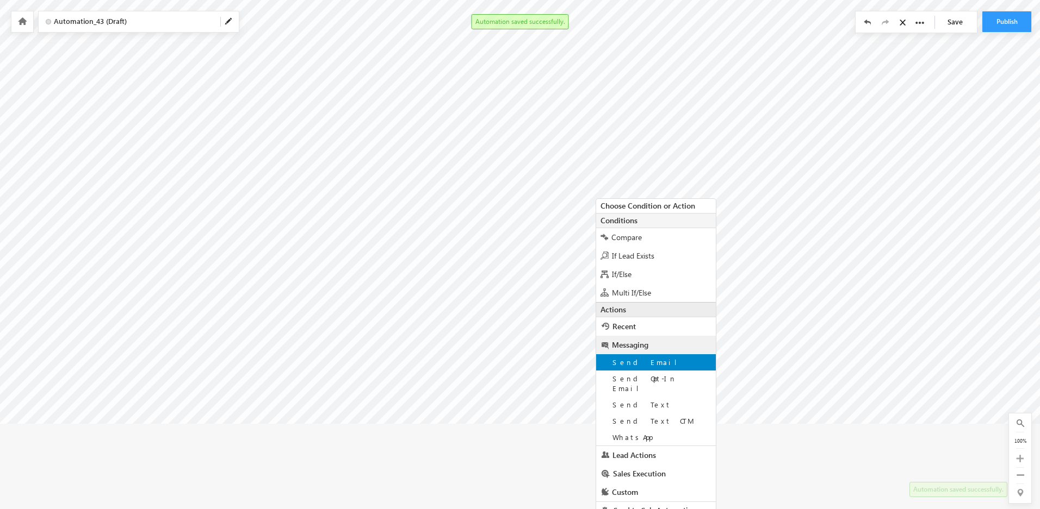
click at [625, 363] on span "Send Email" at bounding box center [648, 362] width 73 height 9
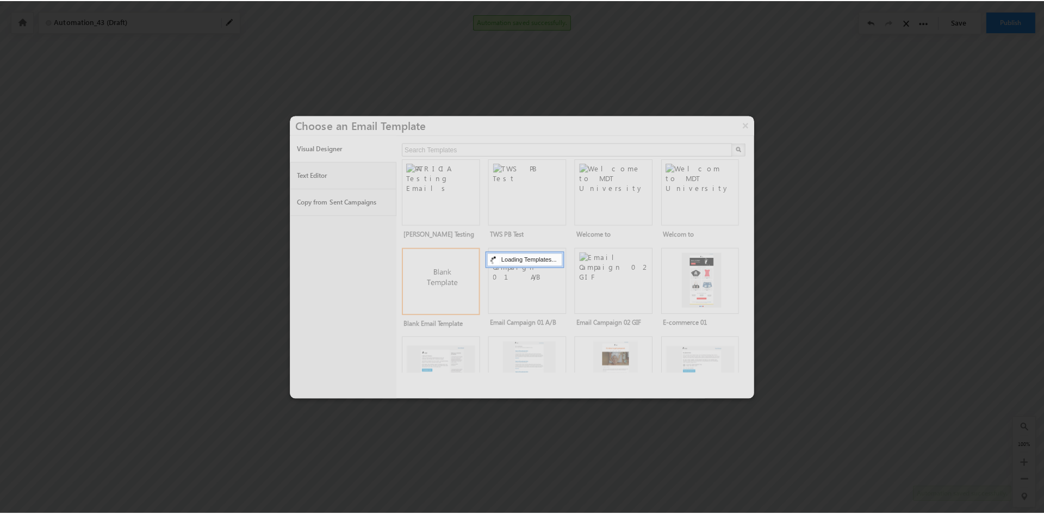
scroll to position [0, 0]
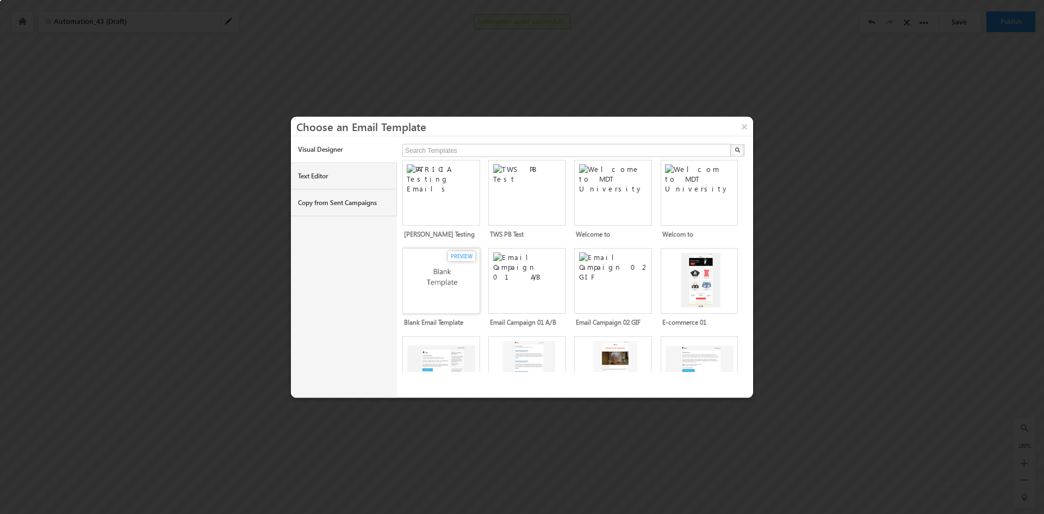
click at [442, 269] on img at bounding box center [443, 278] width 72 height 53
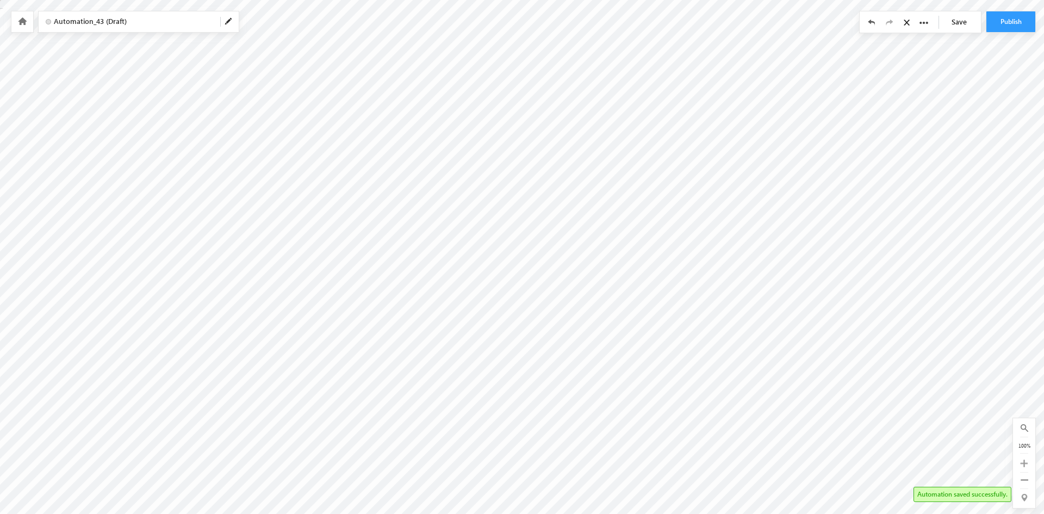
radio input "false"
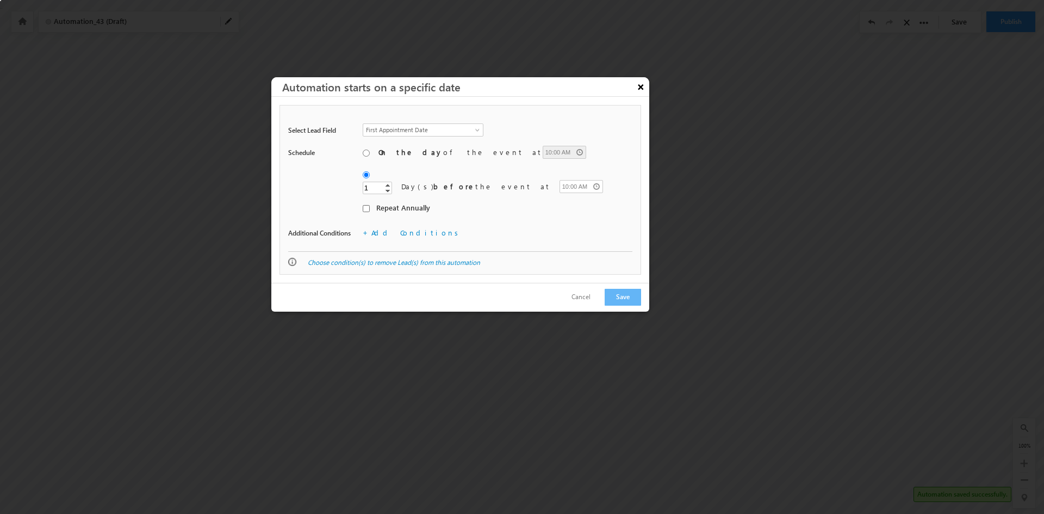
click at [639, 85] on button "×" at bounding box center [640, 86] width 17 height 19
